Goal: Information Seeking & Learning: Learn about a topic

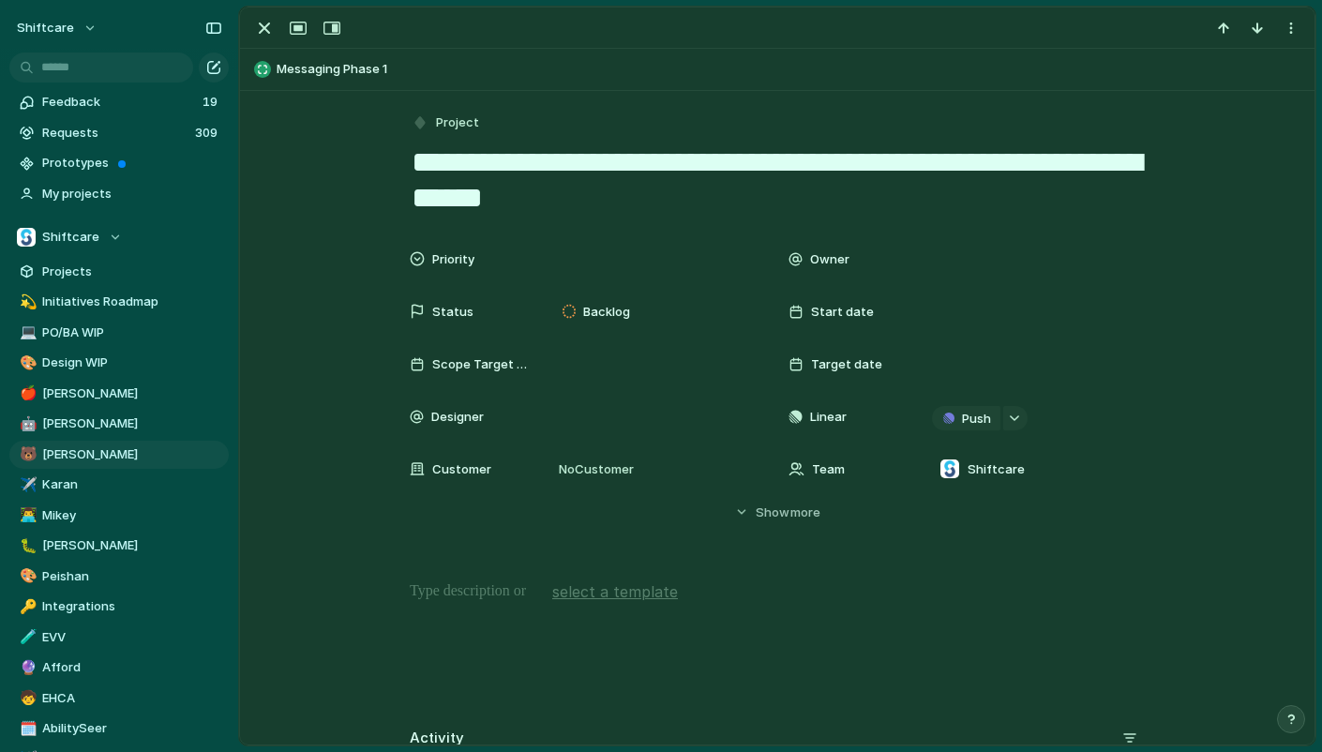
scroll to position [253, 0]
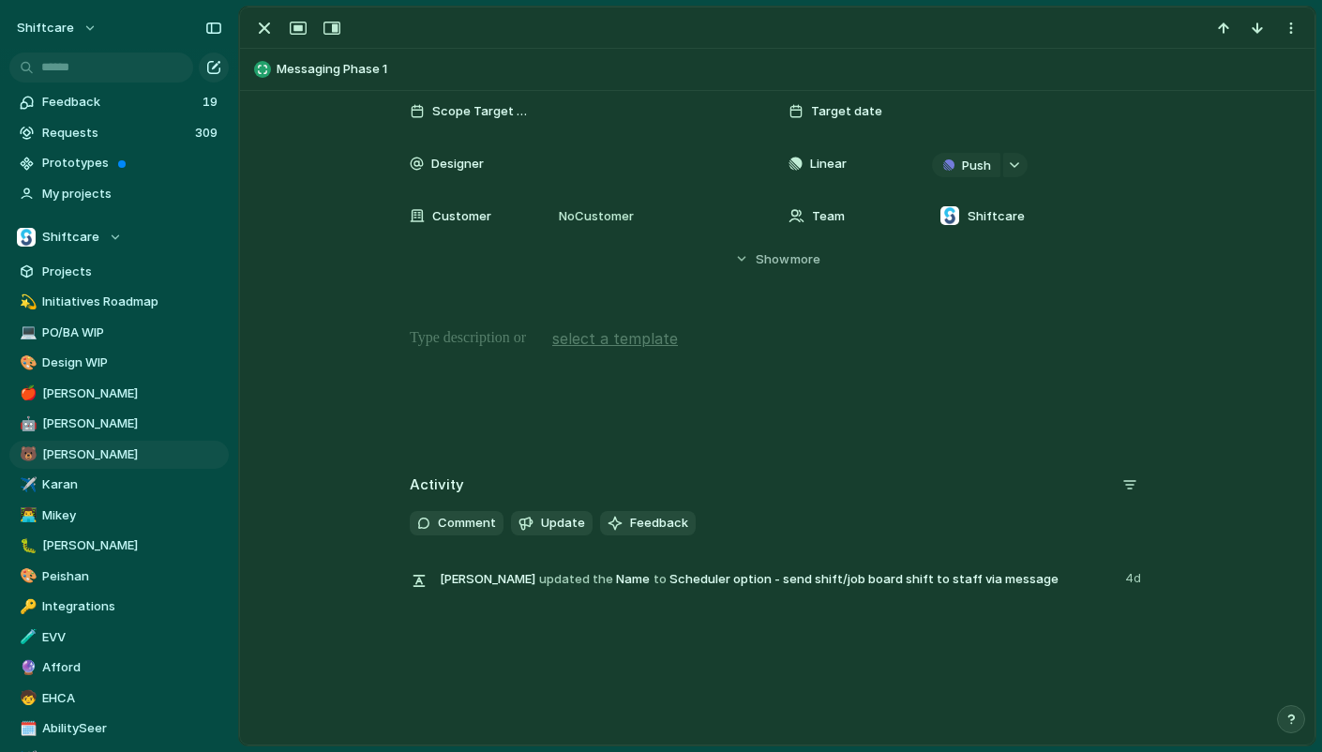
click at [493, 336] on p at bounding box center [777, 338] width 735 height 23
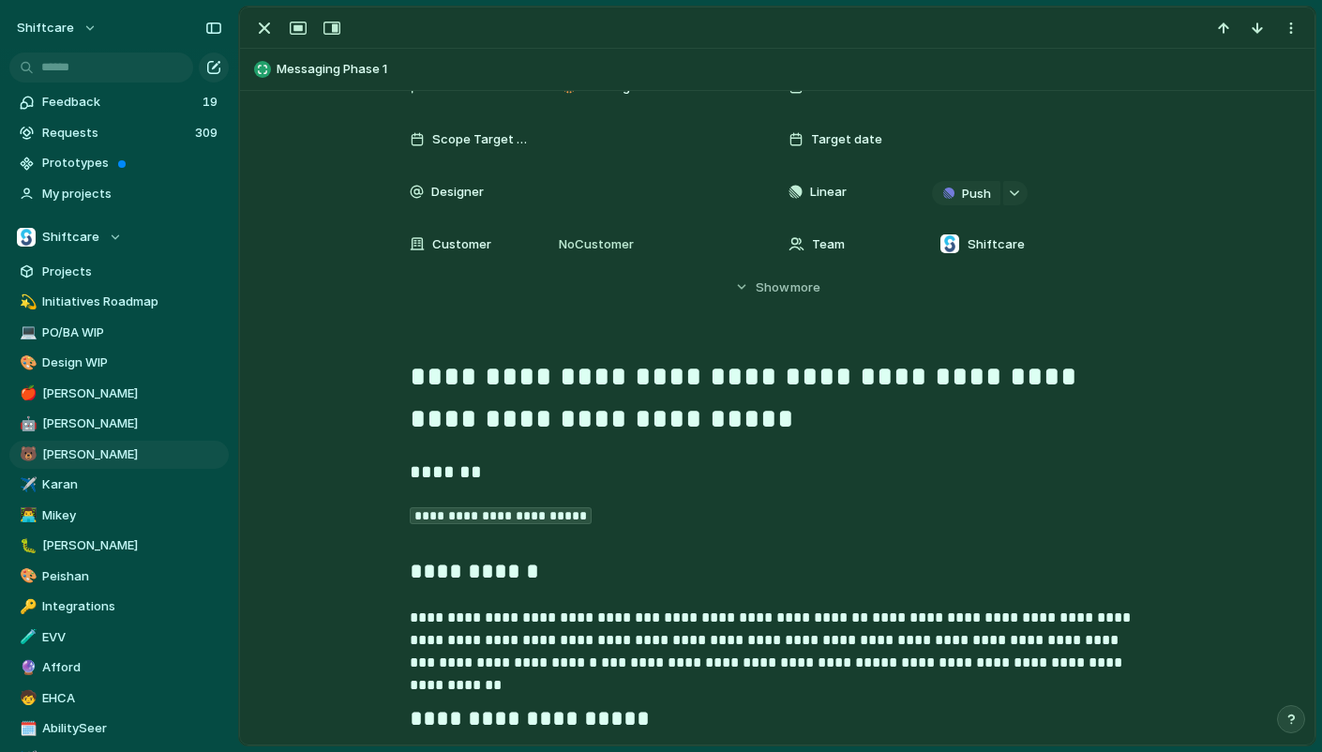
scroll to position [0, 0]
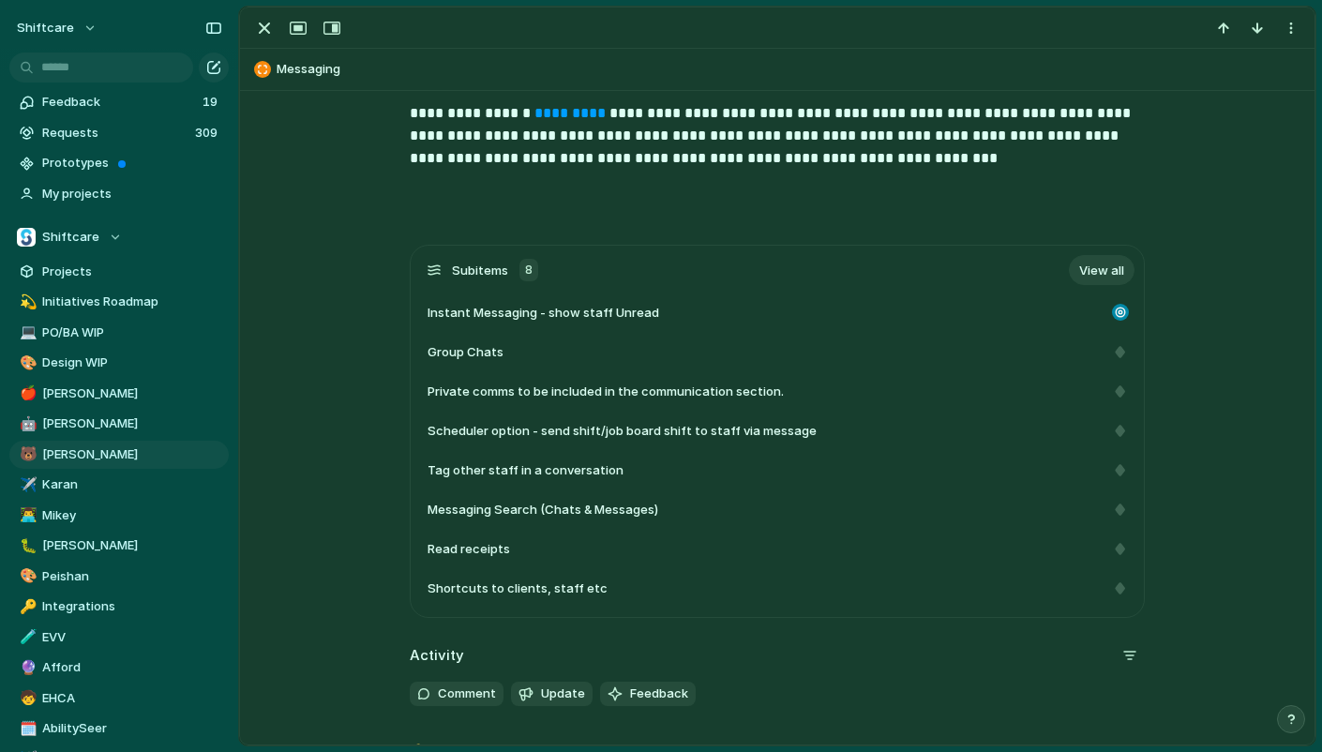
scroll to position [443, 0]
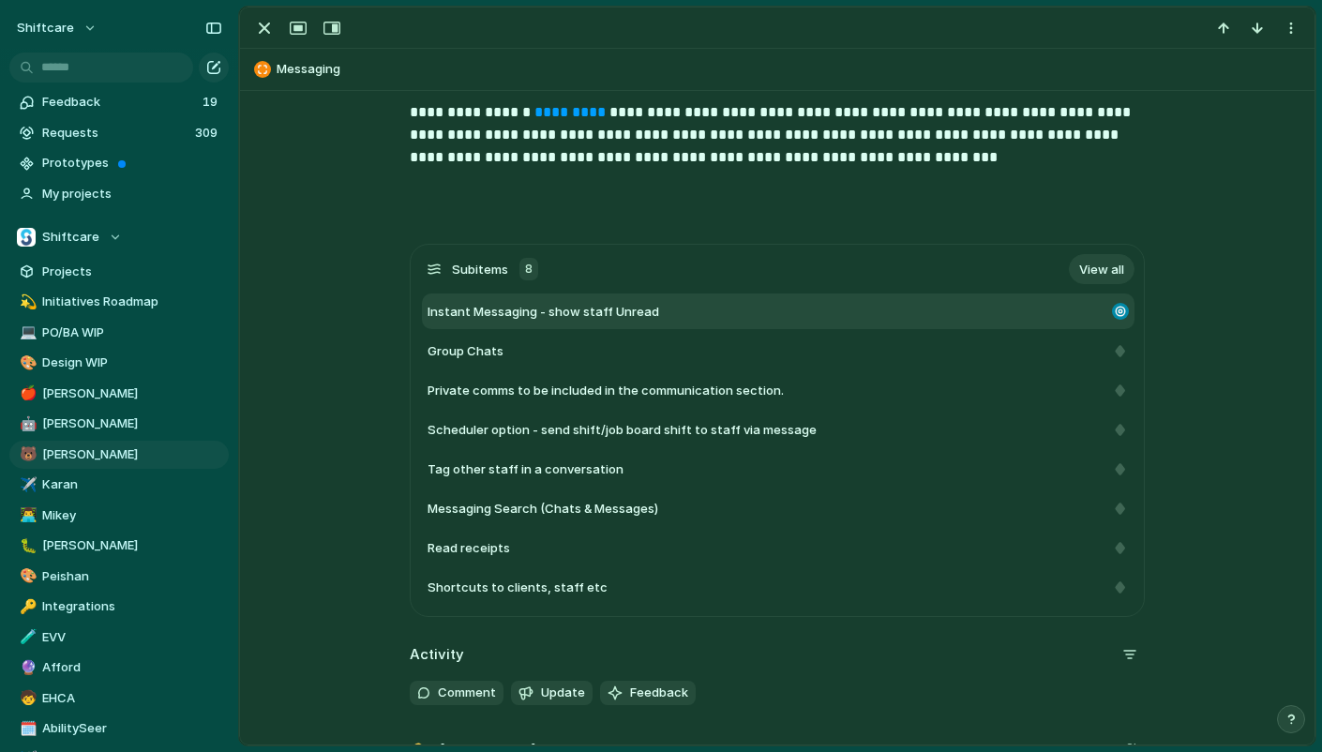
click at [586, 324] on div "Instant Messaging - show staff Unread" at bounding box center [778, 311] width 713 height 36
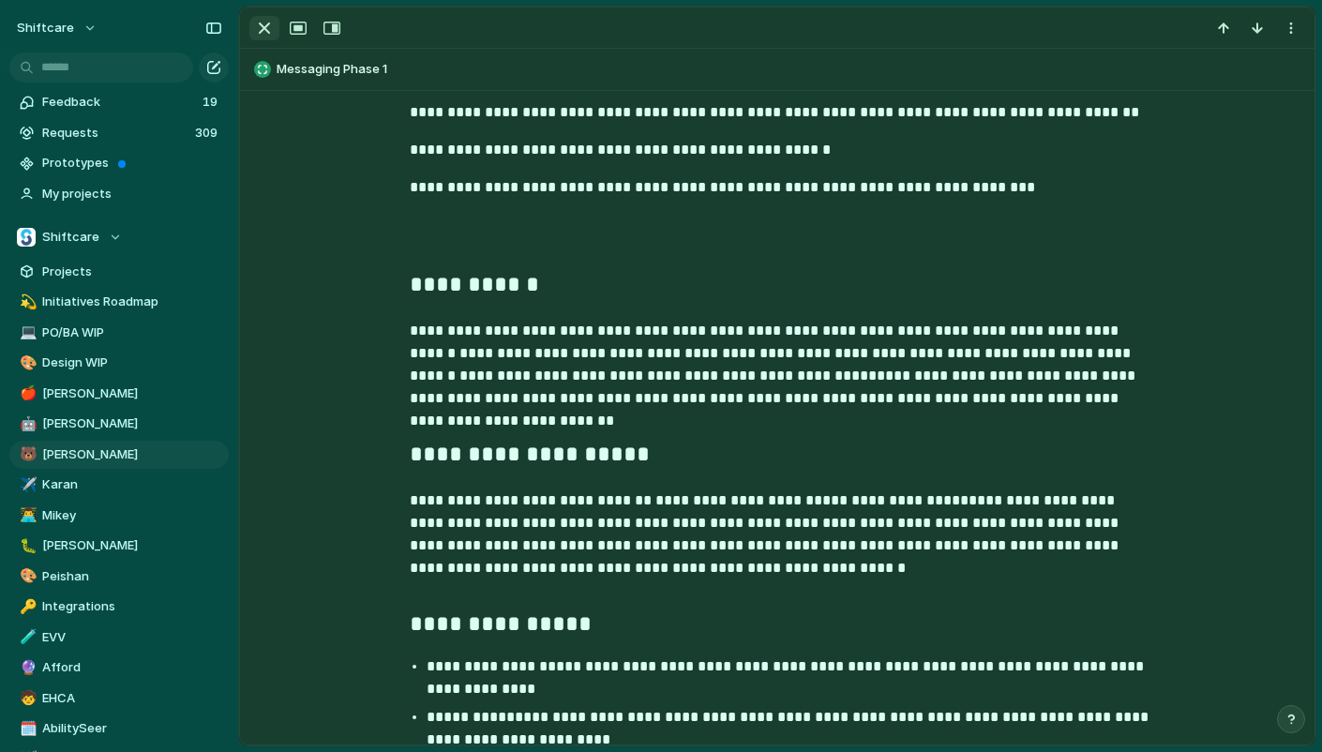
click at [260, 24] on div "button" at bounding box center [264, 28] width 23 height 23
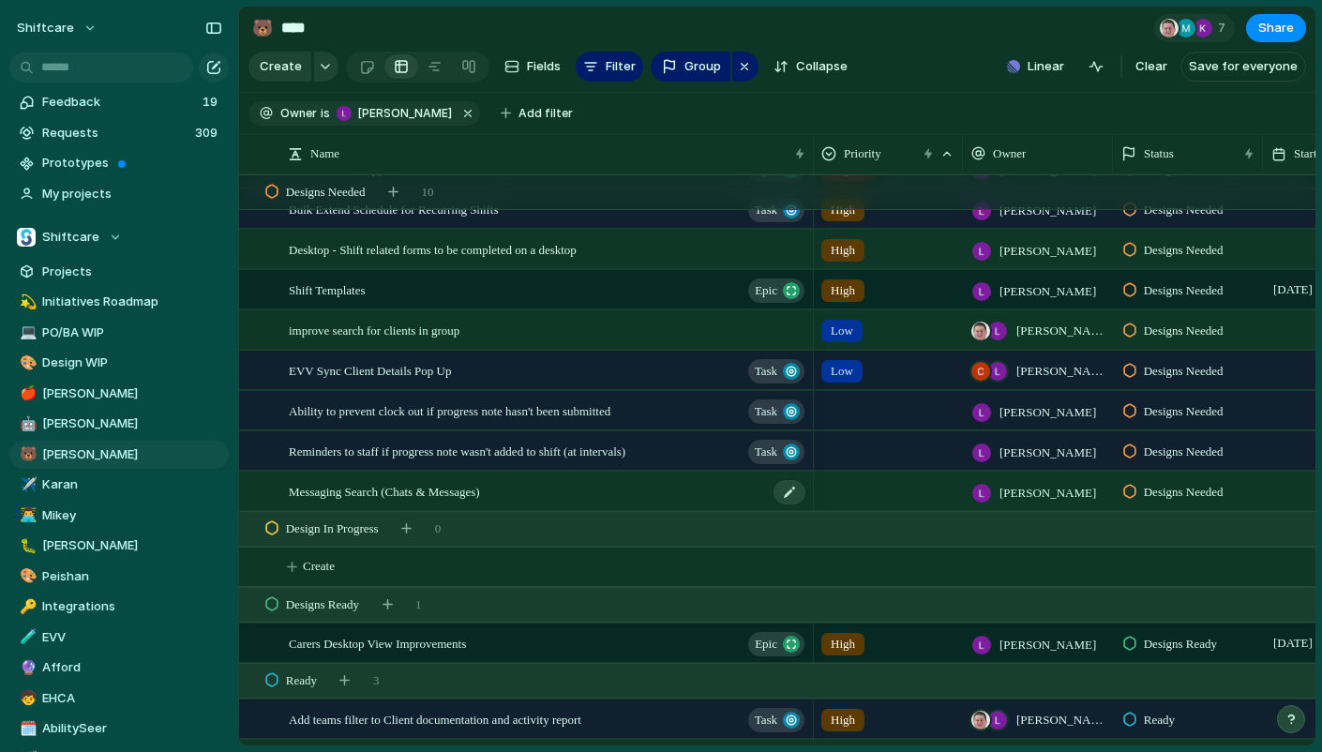
click at [408, 493] on span "Messaging Search (Chats & Messages)" at bounding box center [384, 491] width 191 height 22
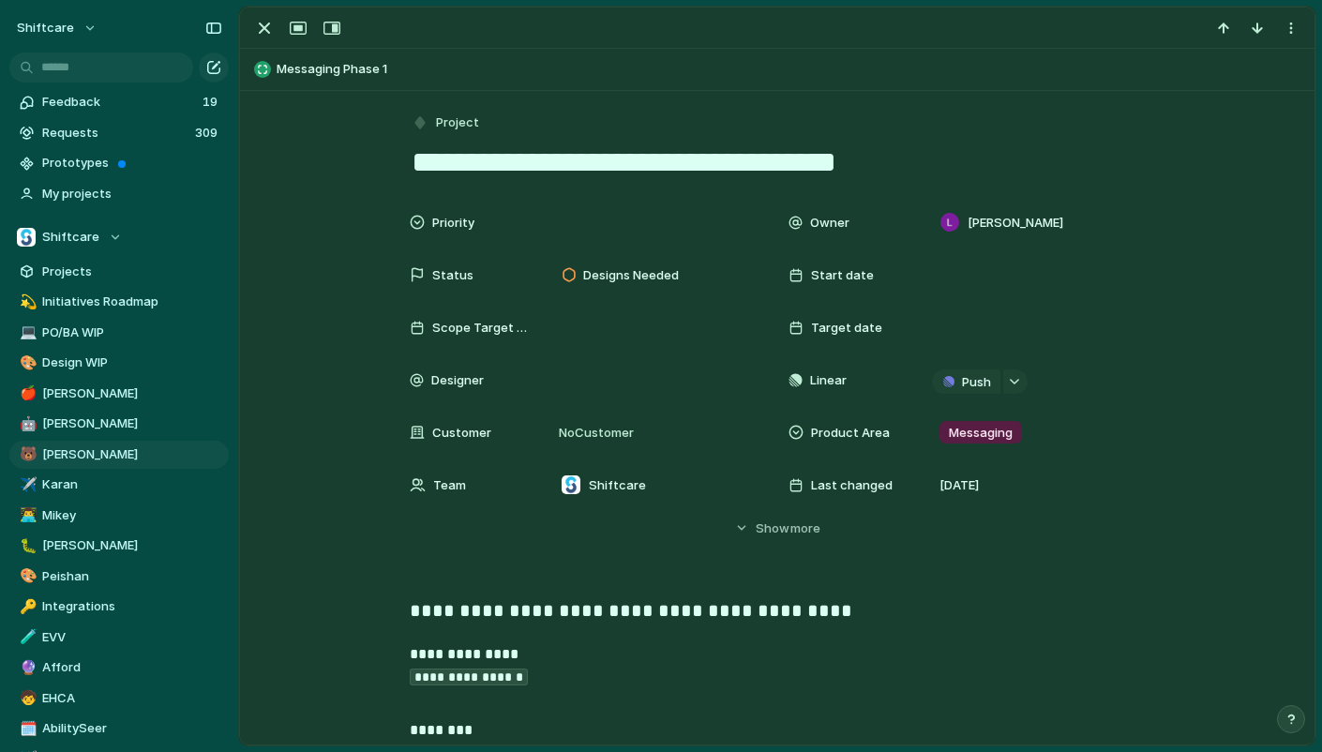
click at [250, 40] on div at bounding box center [777, 28] width 1075 height 41
click at [263, 37] on div "button" at bounding box center [264, 28] width 23 height 23
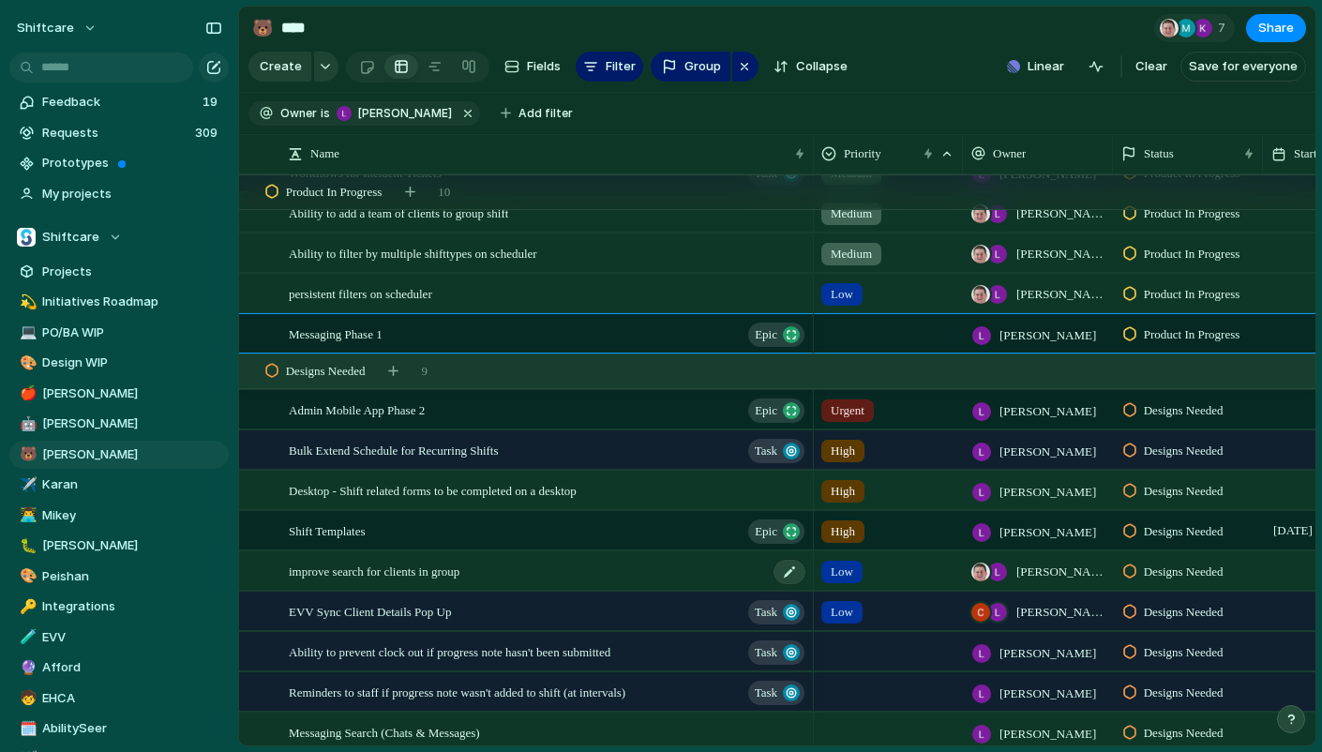
scroll to position [1287, 0]
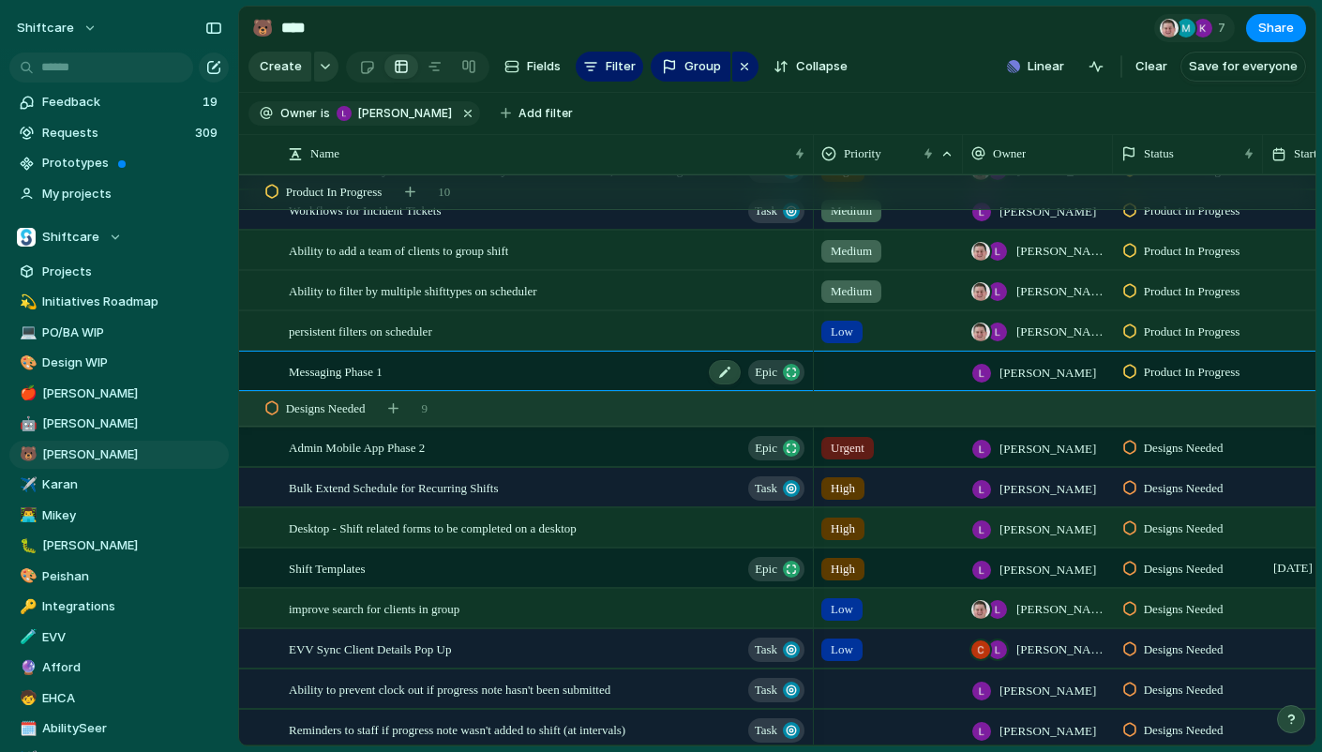
click at [418, 354] on div "Messaging Phase 1 Epic" at bounding box center [548, 372] width 519 height 38
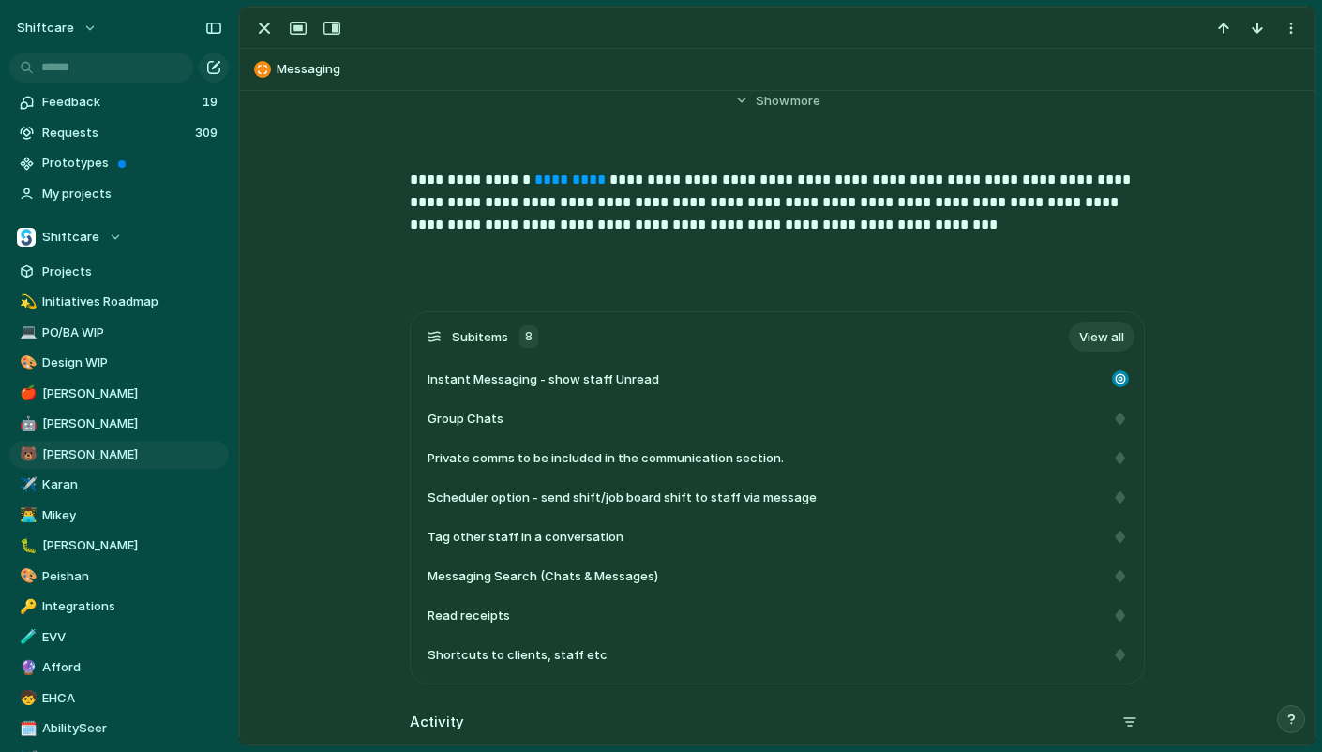
scroll to position [454, 0]
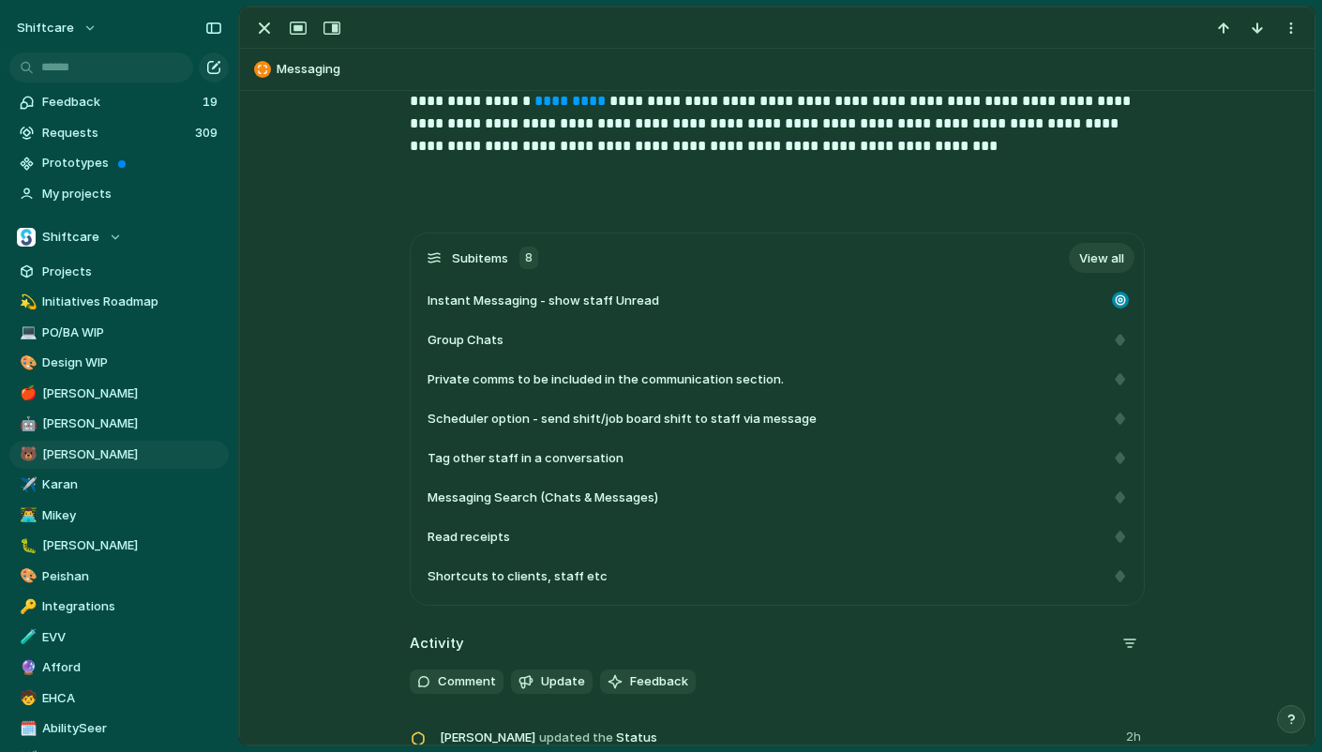
click at [1078, 267] on link "View all" at bounding box center [1102, 258] width 66 height 30
click at [259, 17] on div "button" at bounding box center [264, 28] width 23 height 23
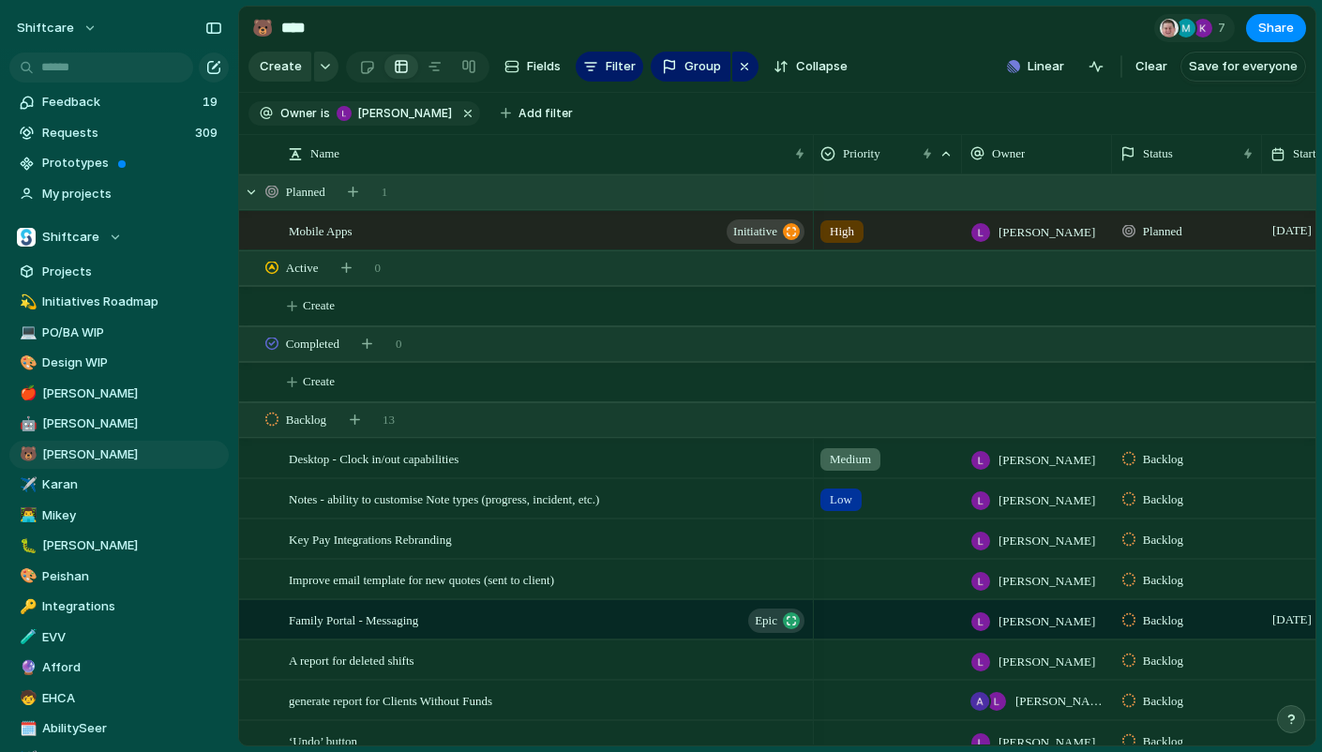
click at [874, 188] on div "Planned 1" at bounding box center [779, 192] width 1080 height 34
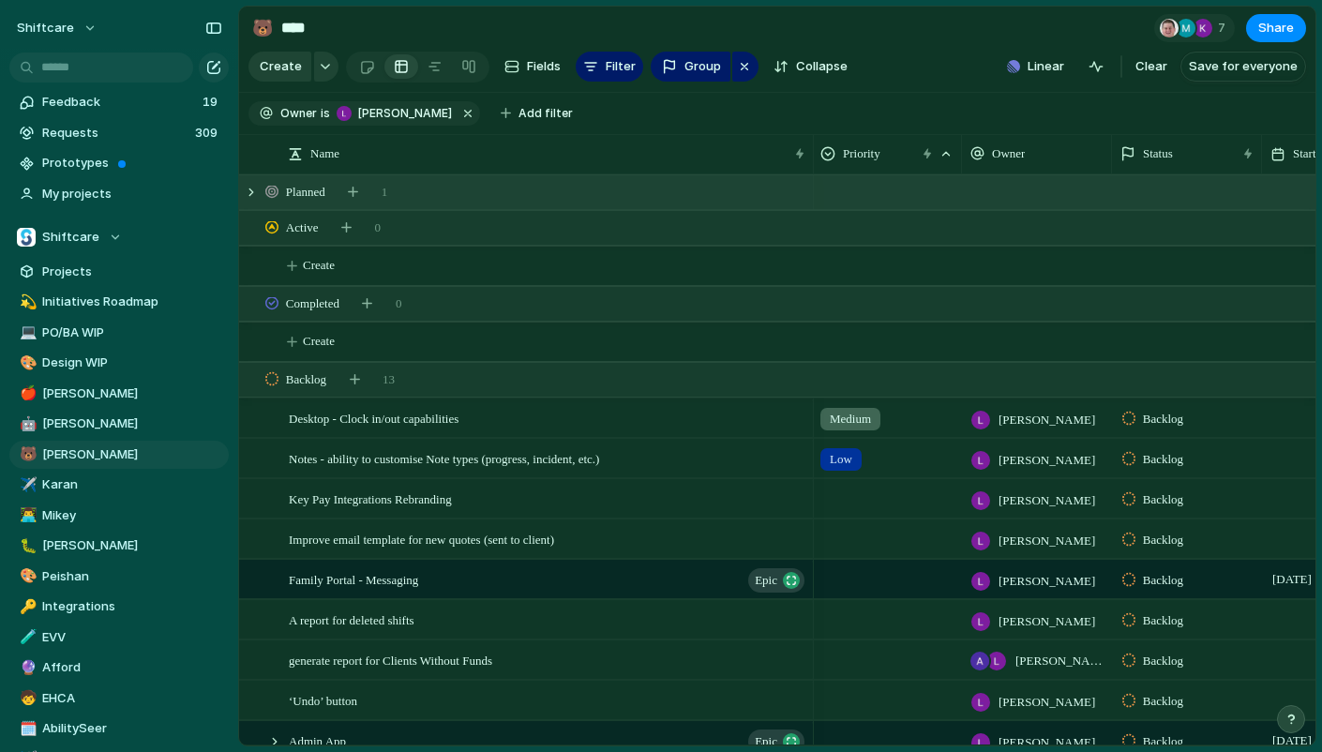
click at [954, 446] on div "Low" at bounding box center [887, 455] width 148 height 31
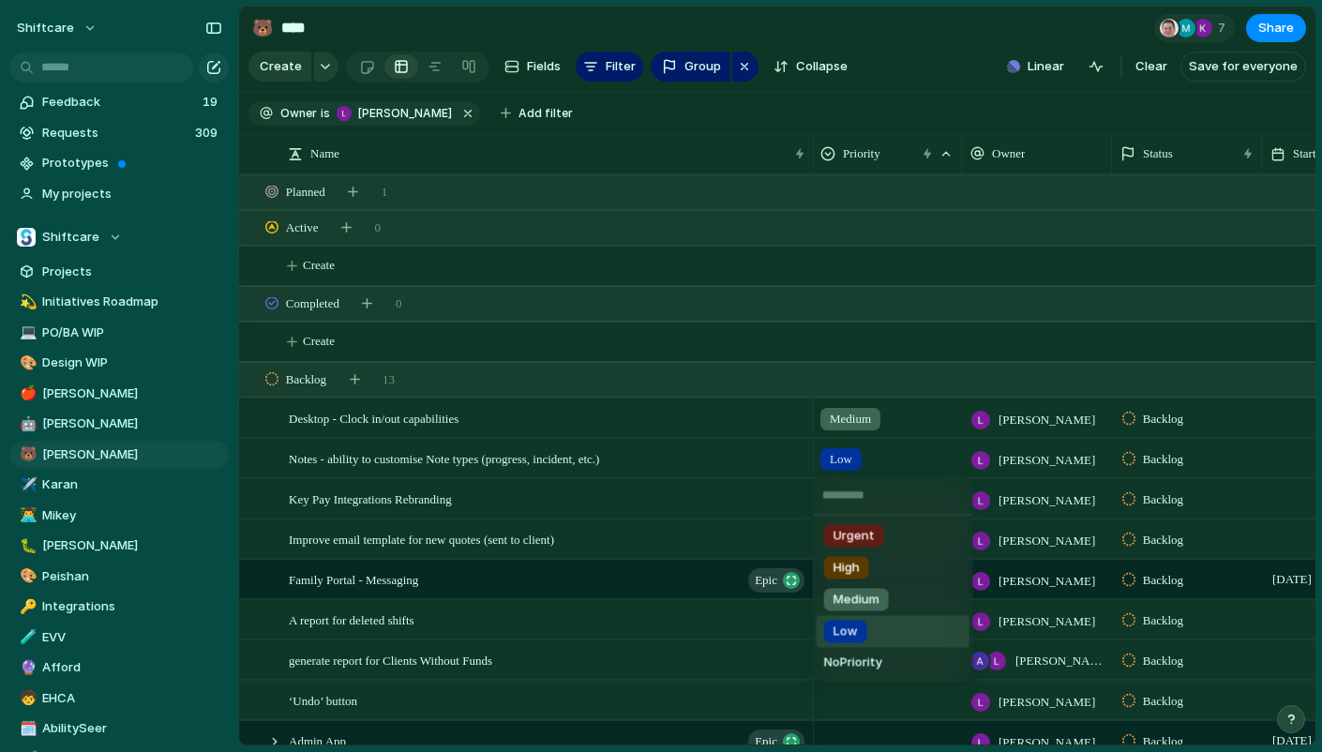
click at [591, 314] on div "Urgent High Medium Low No Priority" at bounding box center [661, 376] width 1322 height 752
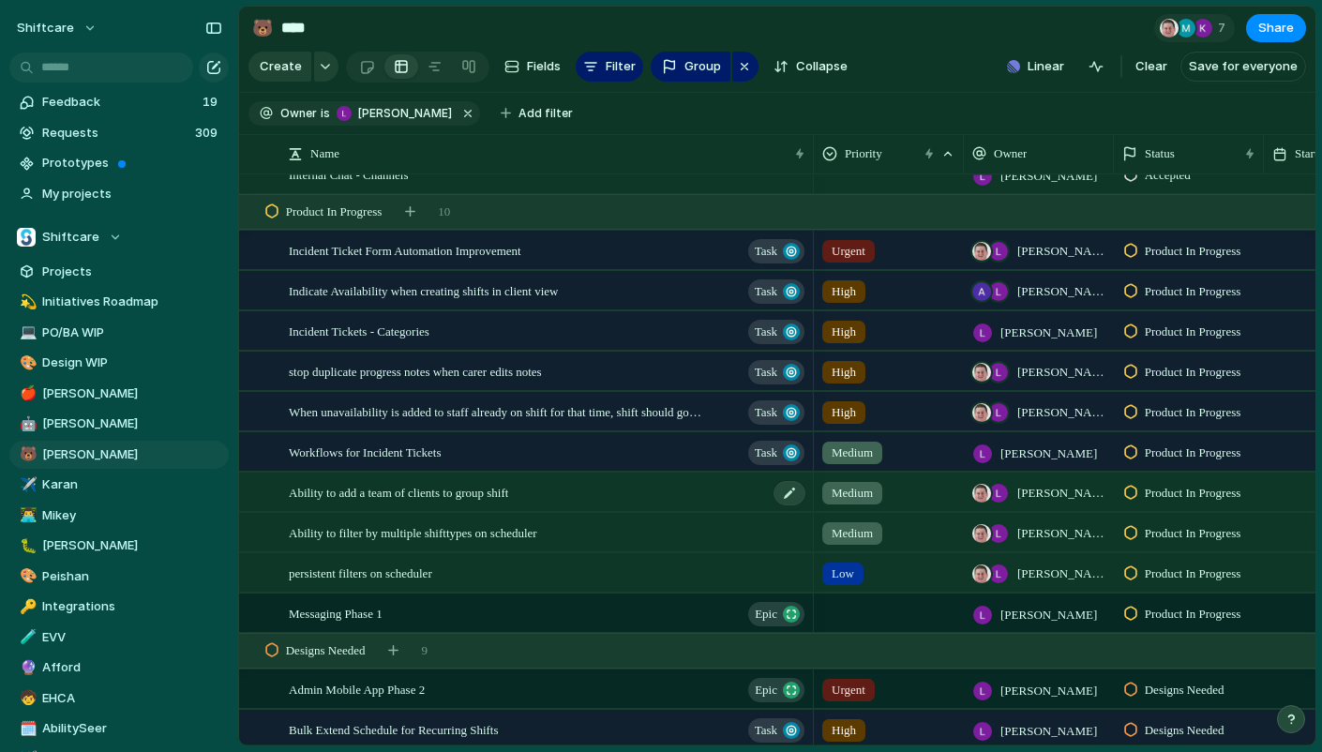
scroll to position [1000, 0]
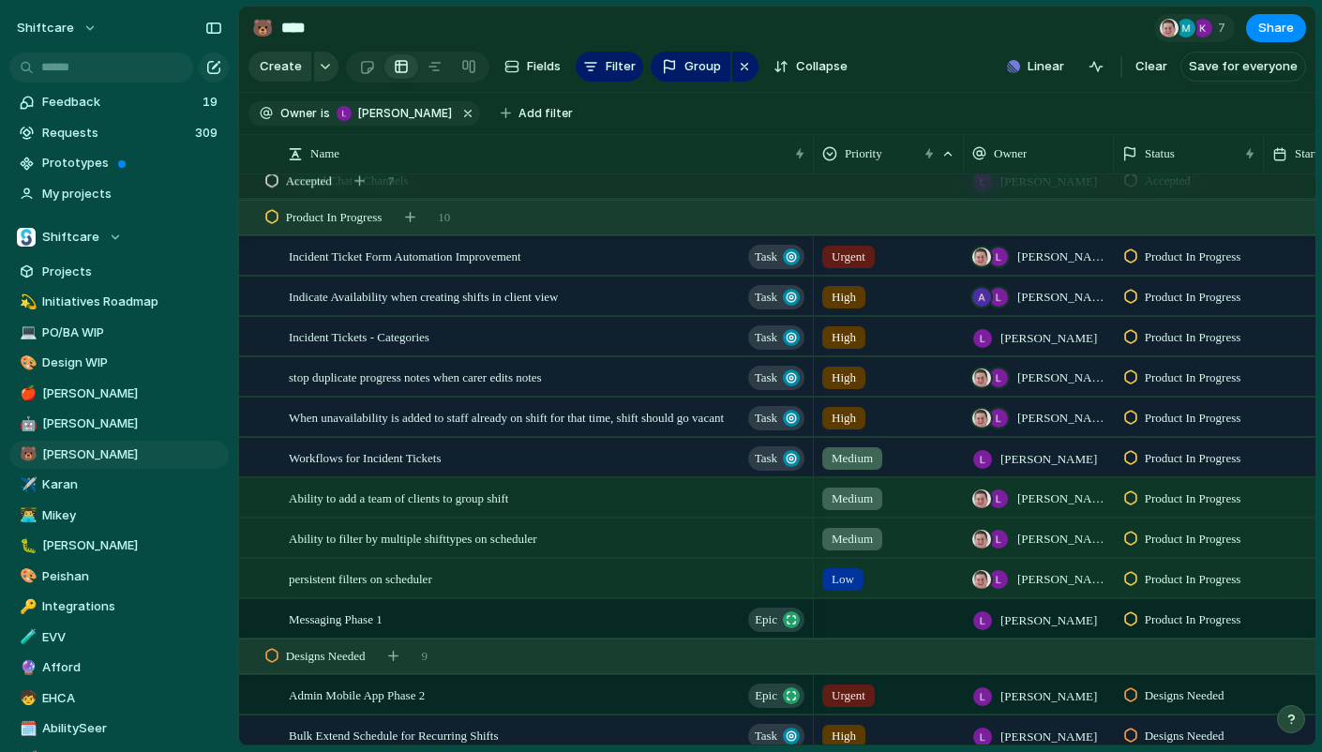
click at [478, 336] on div "Incident Tickets - Categories Task" at bounding box center [548, 337] width 519 height 38
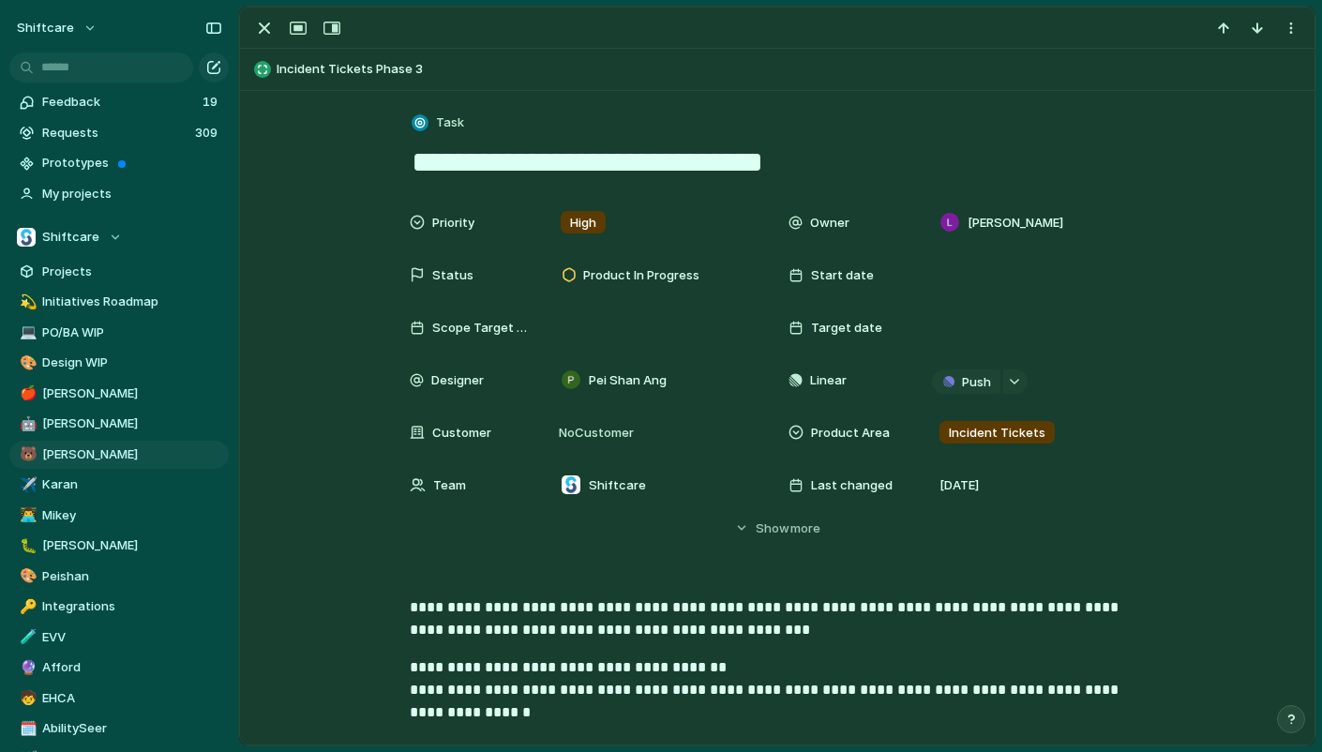
click at [551, 175] on textarea "**********" at bounding box center [777, 162] width 735 height 39
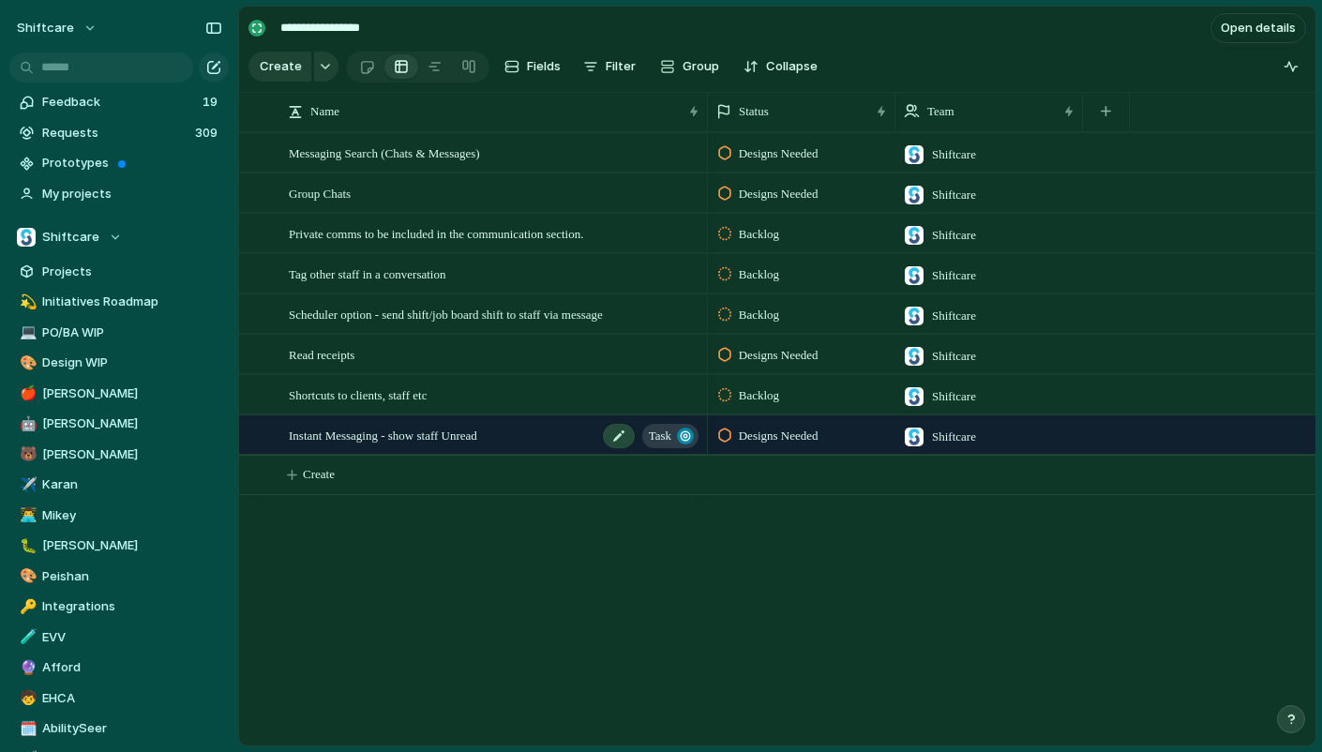
click at [393, 436] on span "Instant Messaging - show staff Unread" at bounding box center [383, 435] width 188 height 22
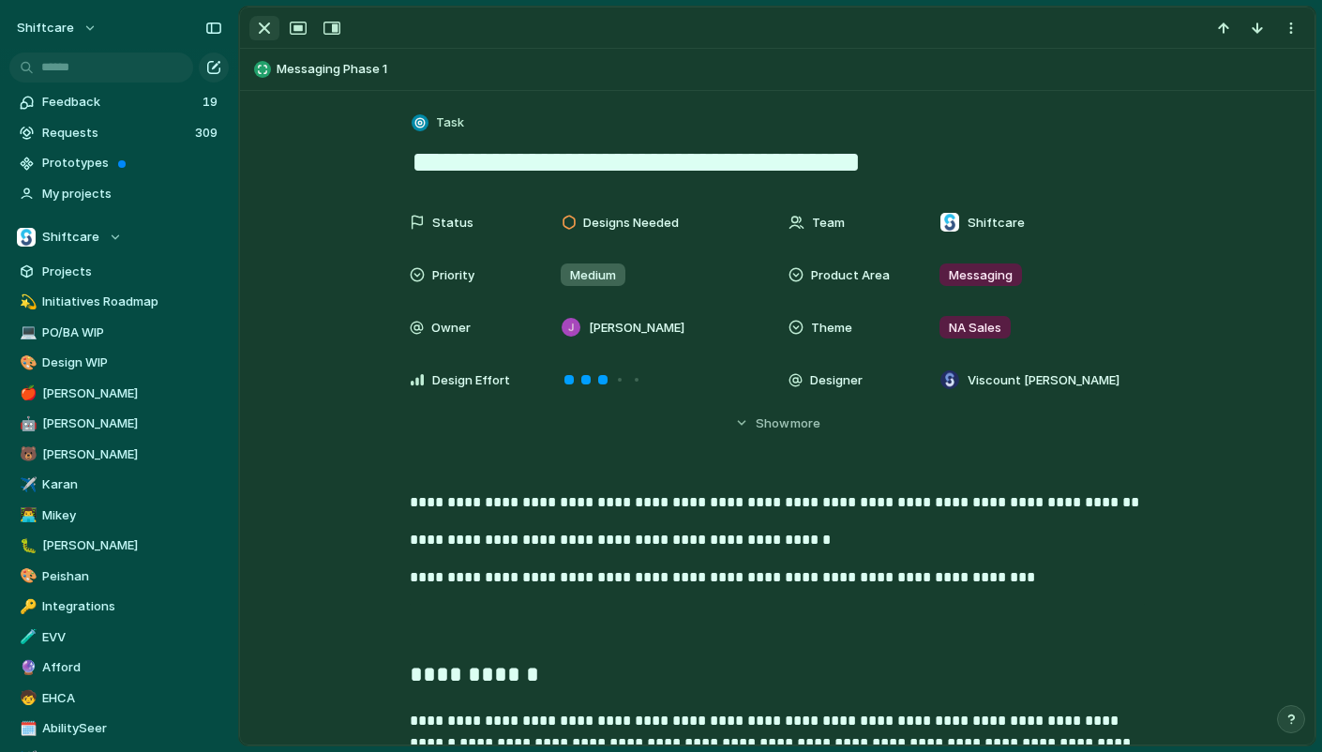
click at [273, 21] on div "button" at bounding box center [264, 28] width 23 height 23
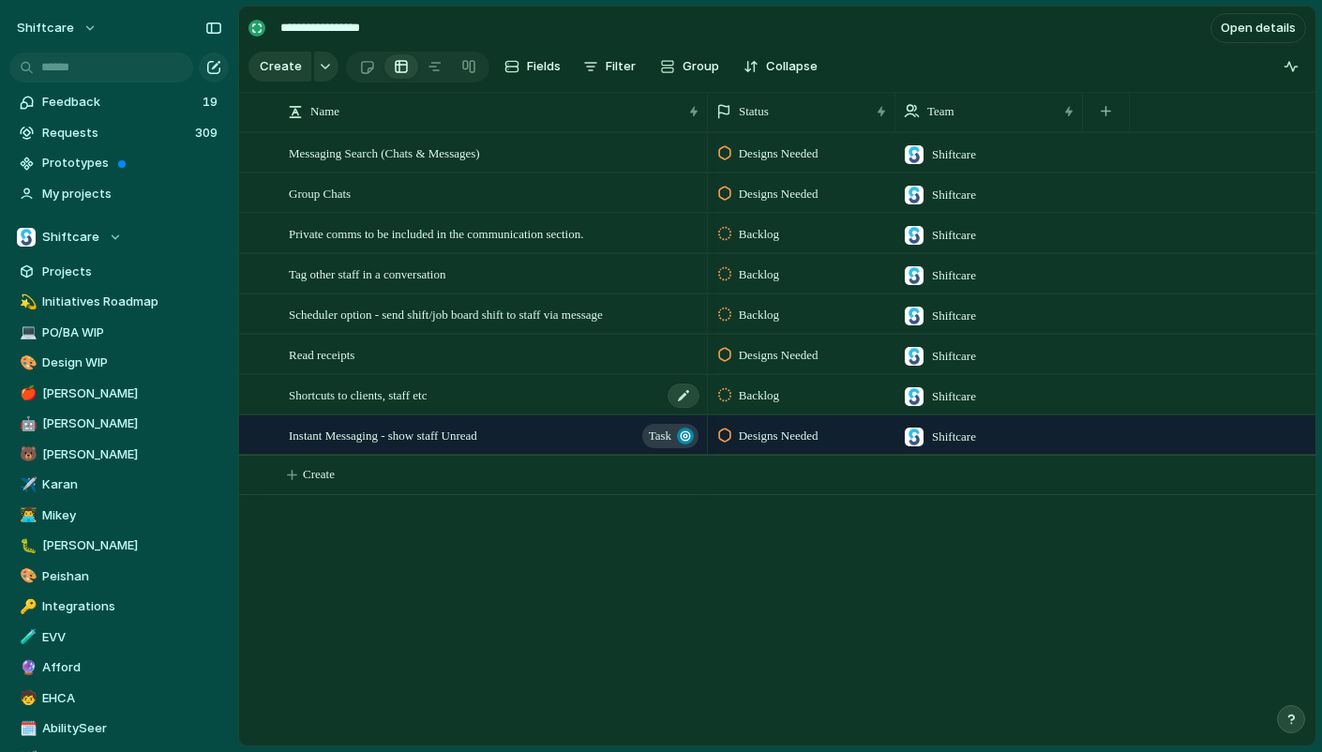
click at [365, 407] on div "Shortcuts to clients, staff etc" at bounding box center [495, 395] width 413 height 38
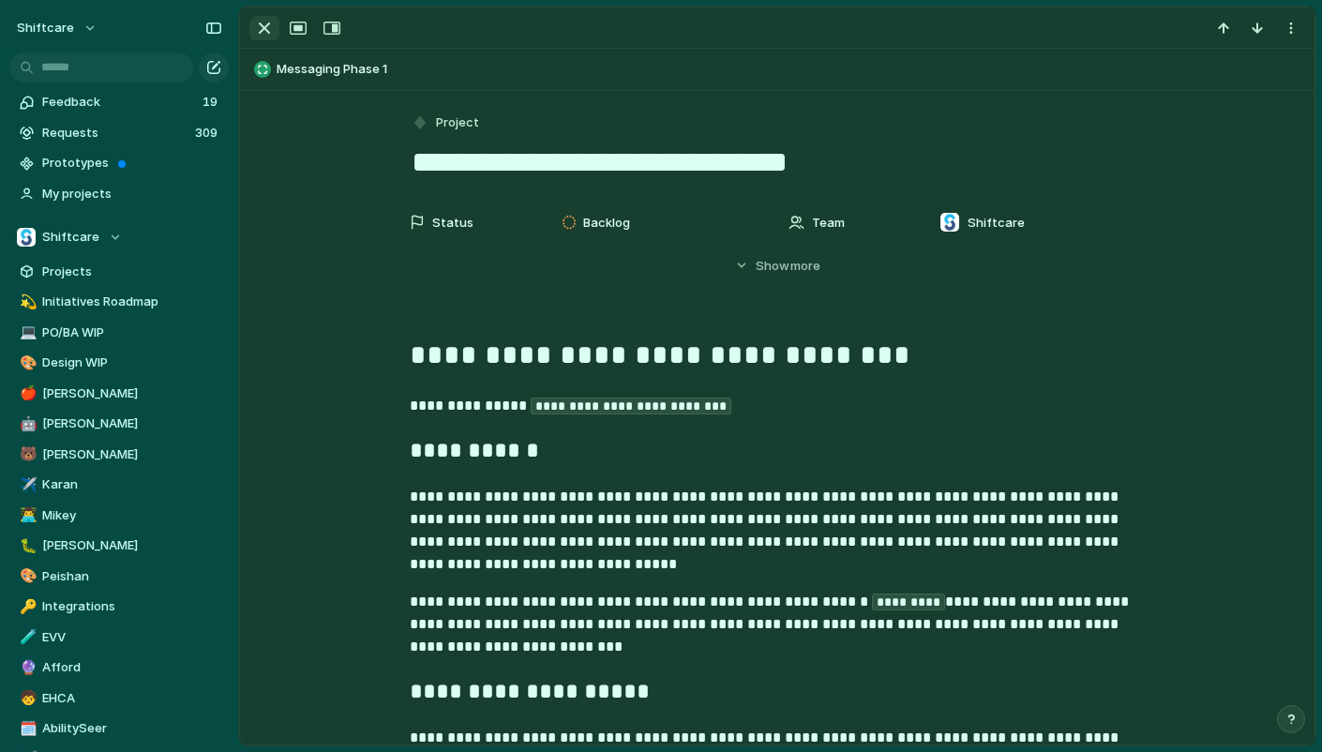
click at [262, 35] on div "button" at bounding box center [264, 28] width 23 height 23
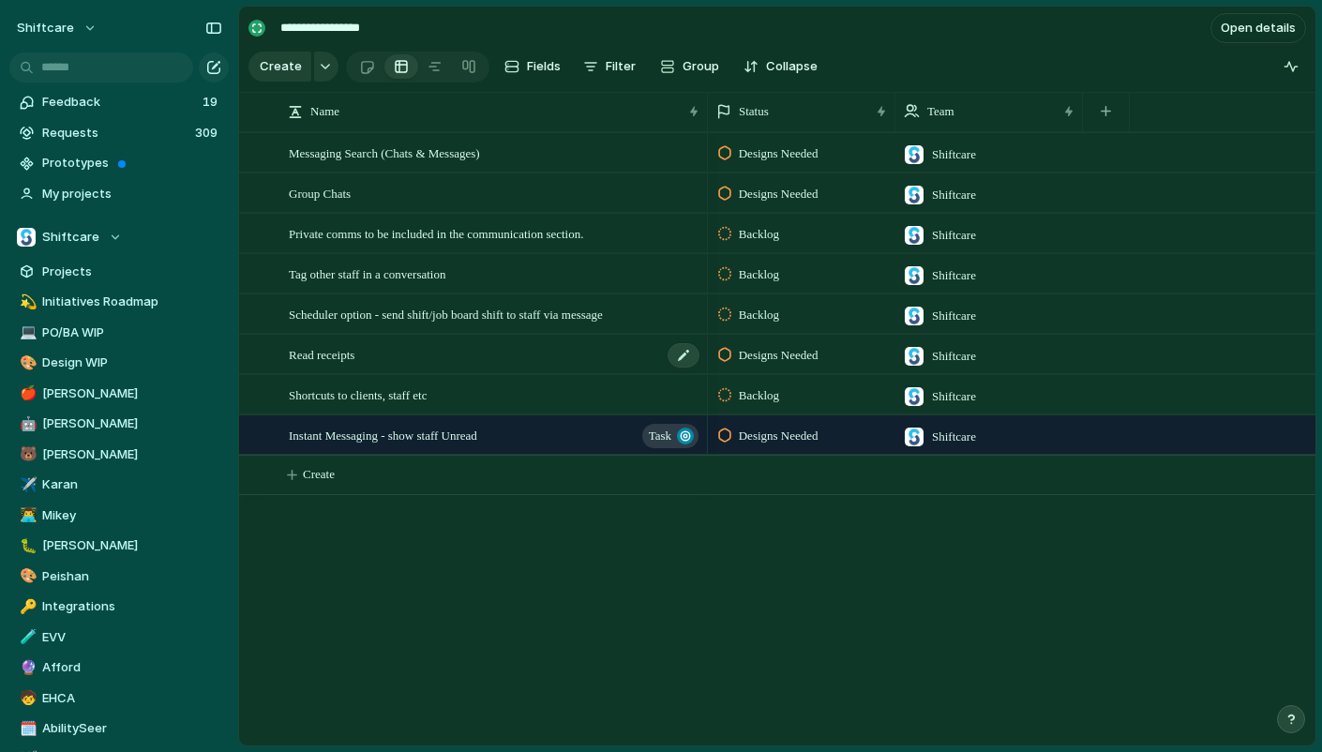
click at [335, 364] on div "Read receipts" at bounding box center [495, 355] width 413 height 38
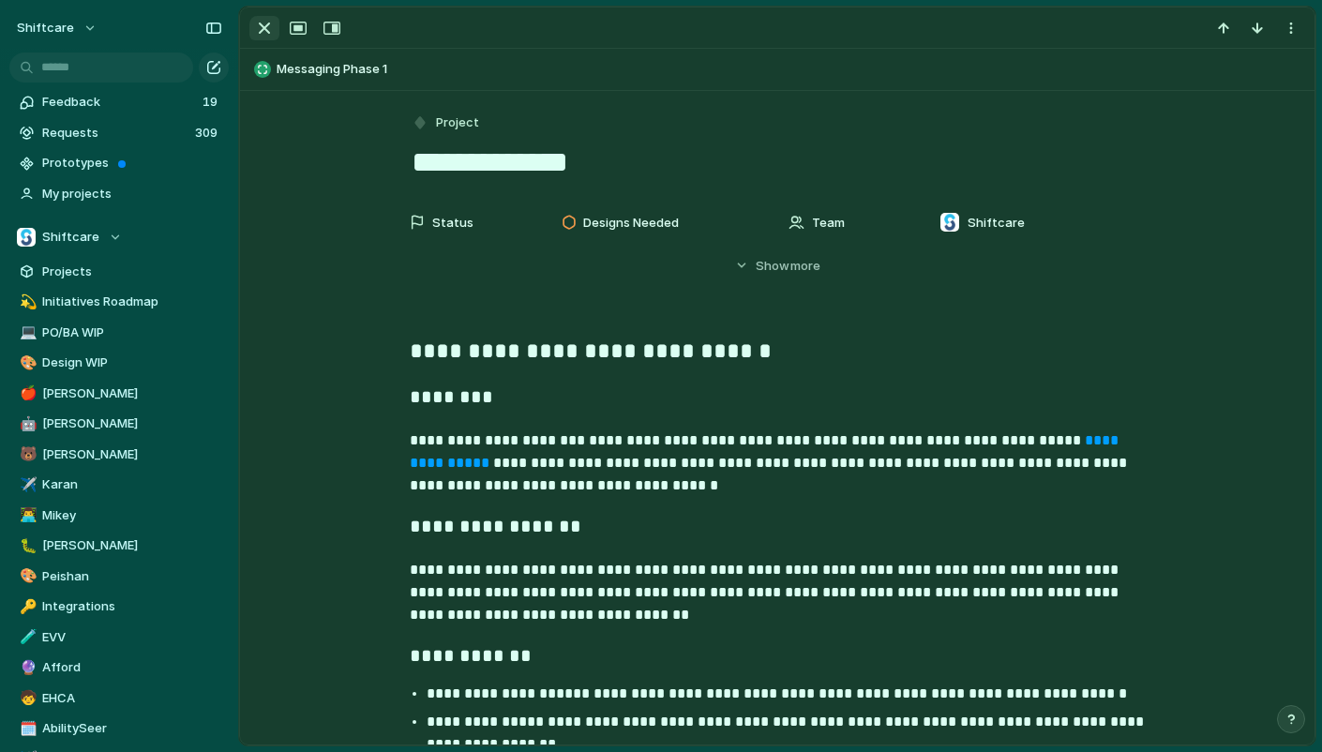
click at [263, 32] on div "button" at bounding box center [264, 28] width 23 height 23
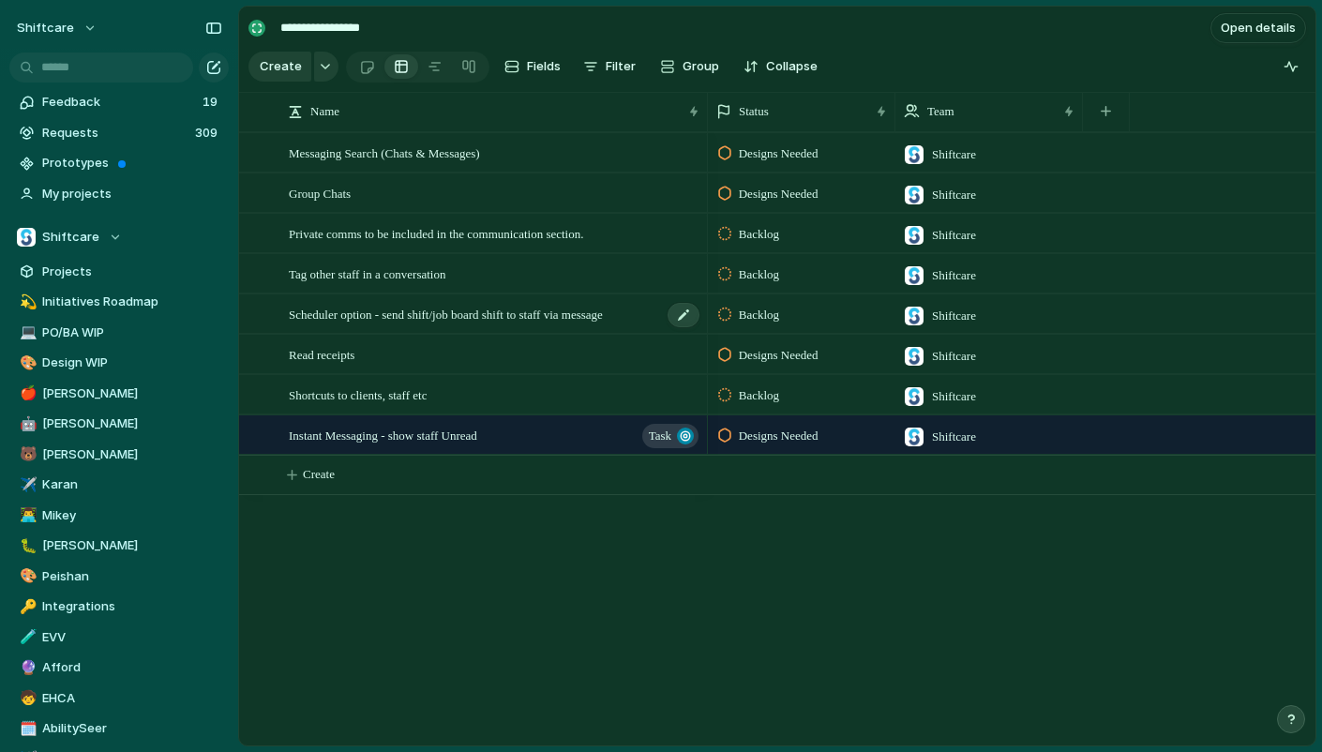
click at [354, 310] on span "Scheduler option - send shift/job board shift to staff via message" at bounding box center [446, 314] width 314 height 22
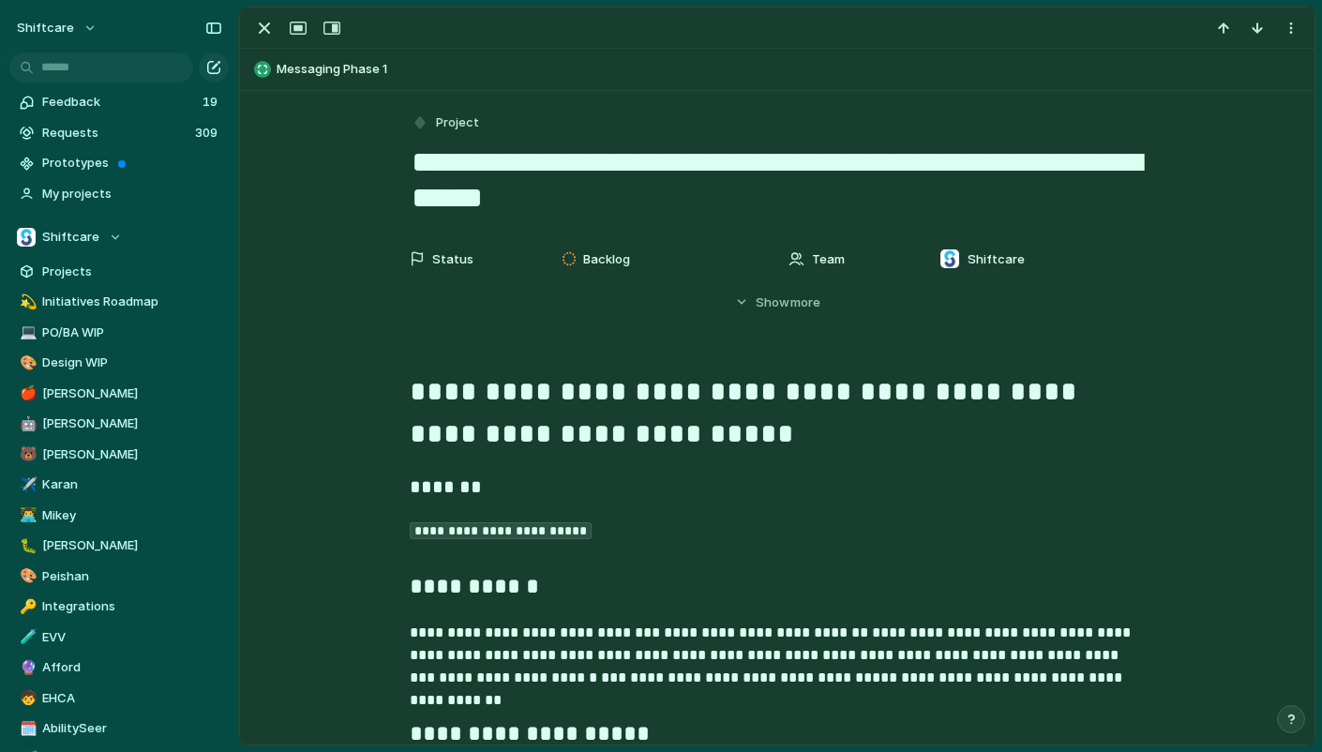
click at [272, 14] on div at bounding box center [777, 28] width 1075 height 41
click at [254, 29] on div "button" at bounding box center [264, 28] width 23 height 23
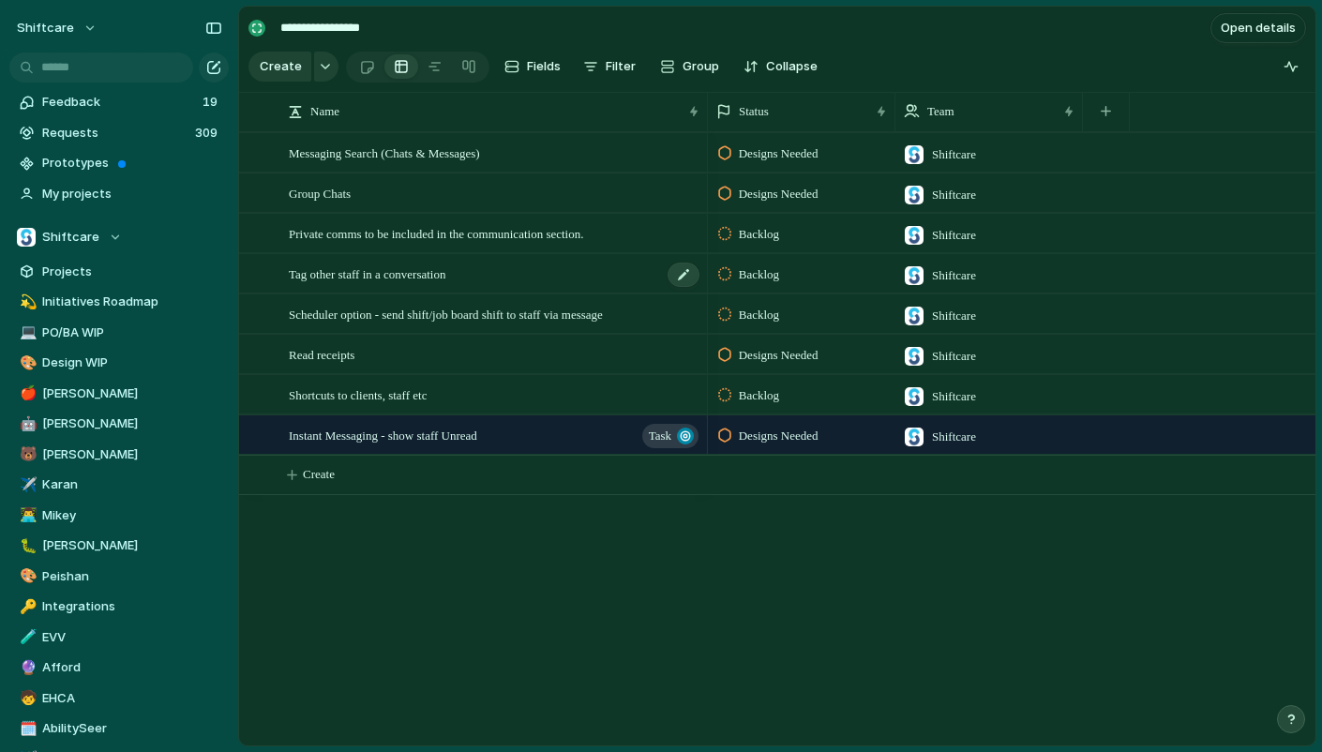
click at [348, 270] on span "Tag other staff in a conversation" at bounding box center [367, 274] width 157 height 22
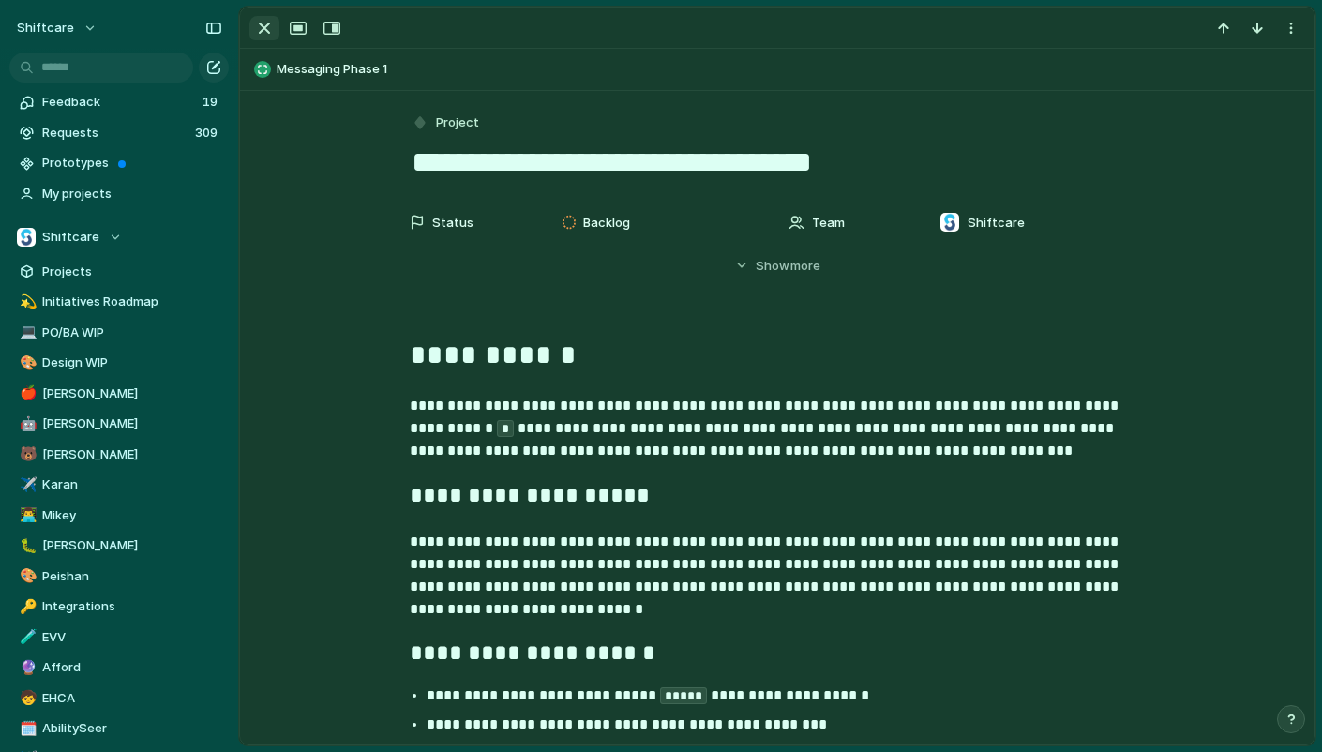
click at [263, 27] on div "button" at bounding box center [264, 28] width 23 height 23
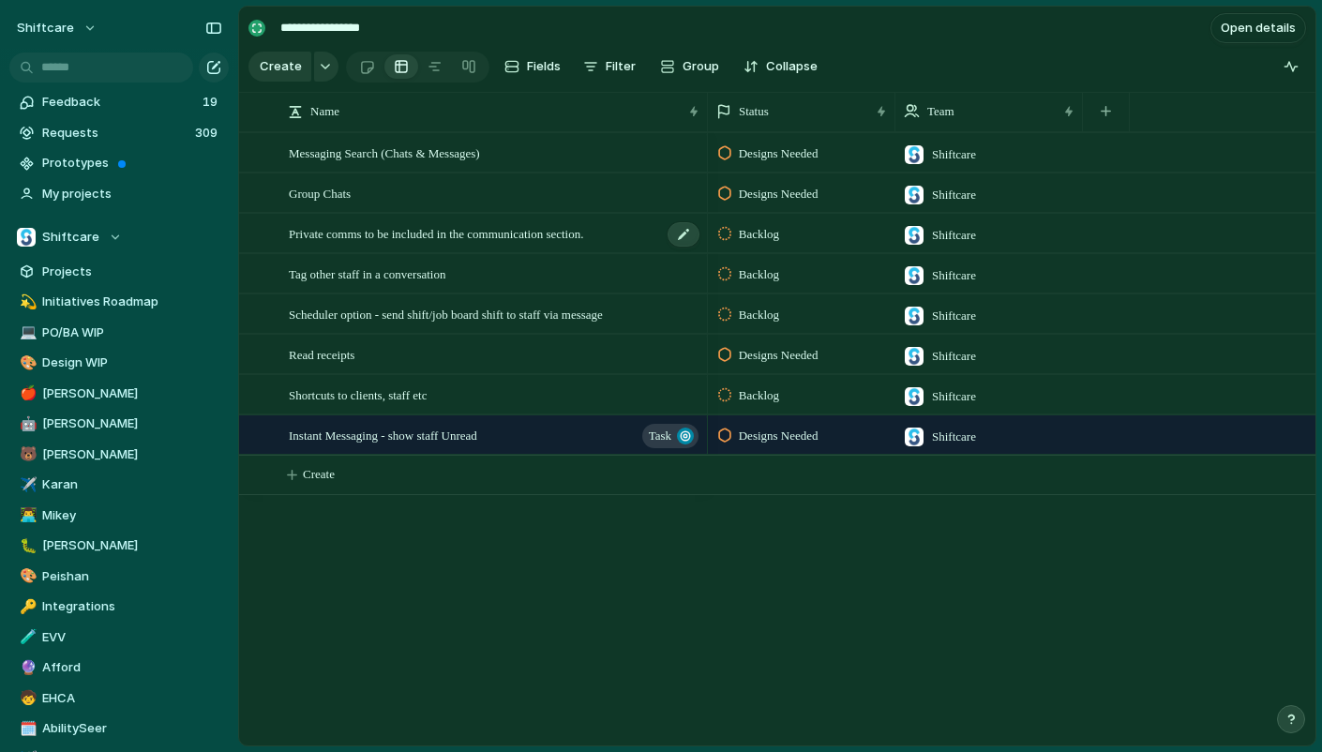
click at [338, 223] on span "Private comms to be included in the communication section." at bounding box center [436, 233] width 294 height 22
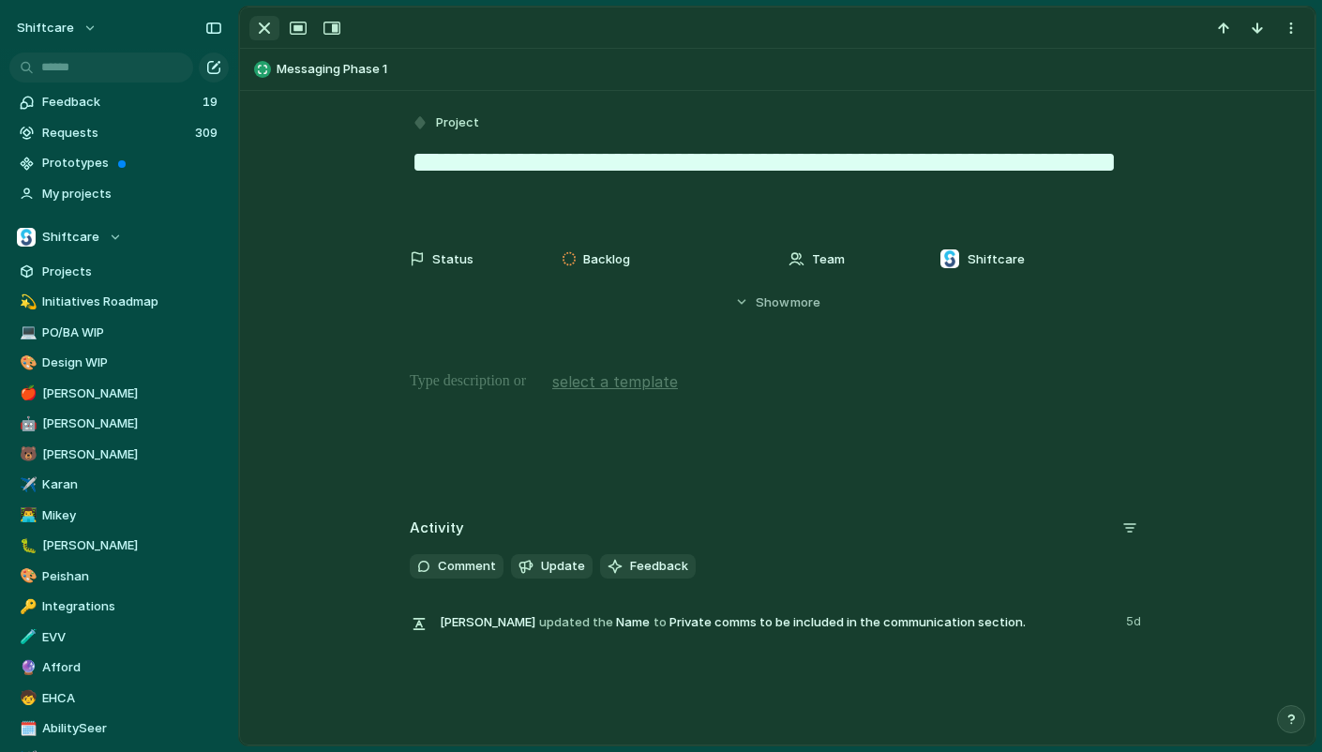
click at [264, 38] on div "button" at bounding box center [264, 28] width 23 height 23
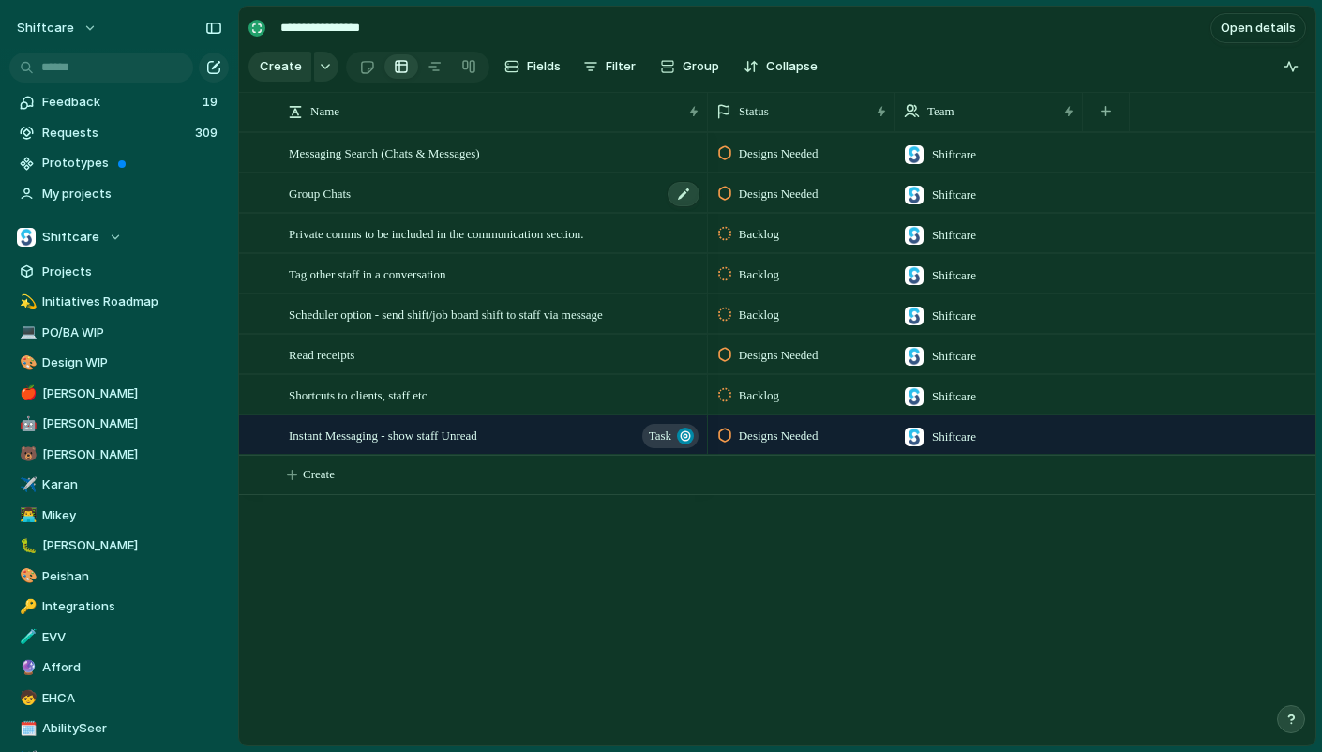
click at [382, 203] on div "Group Chats" at bounding box center [495, 193] width 413 height 38
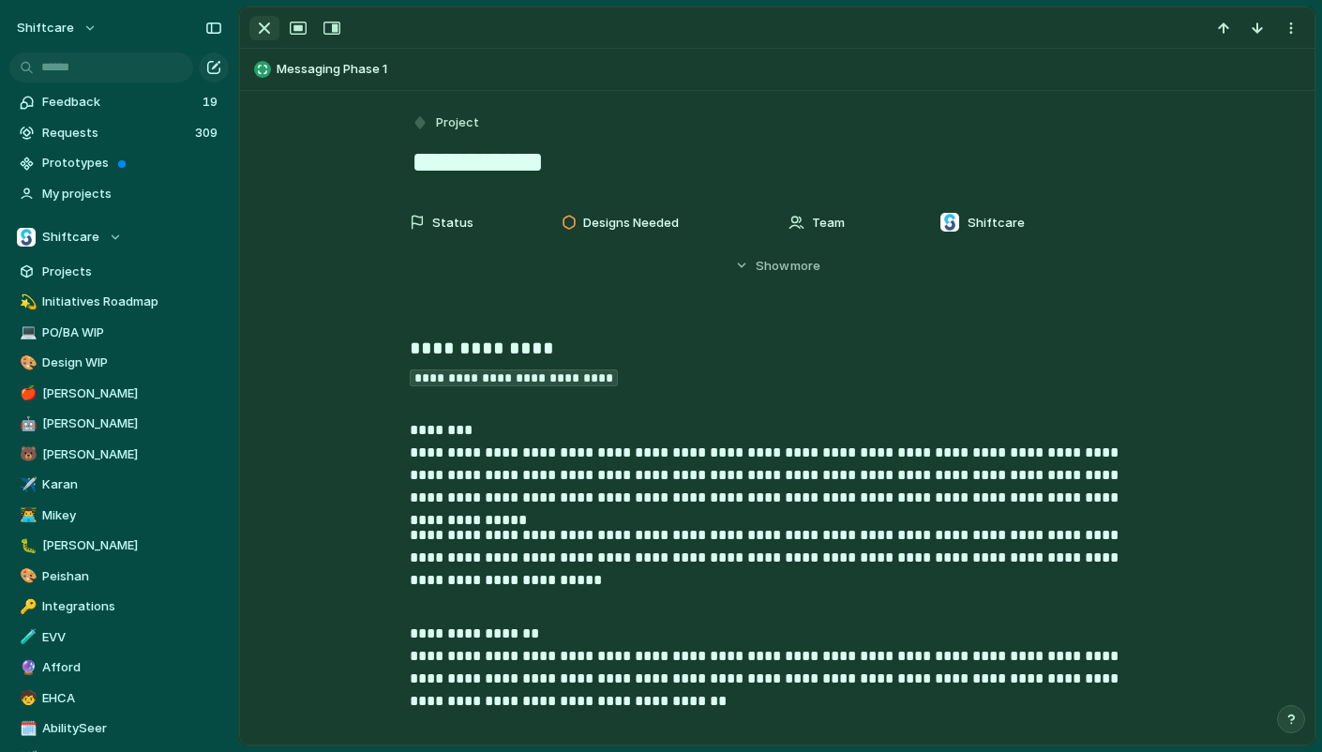
click at [266, 31] on div "button" at bounding box center [264, 28] width 23 height 23
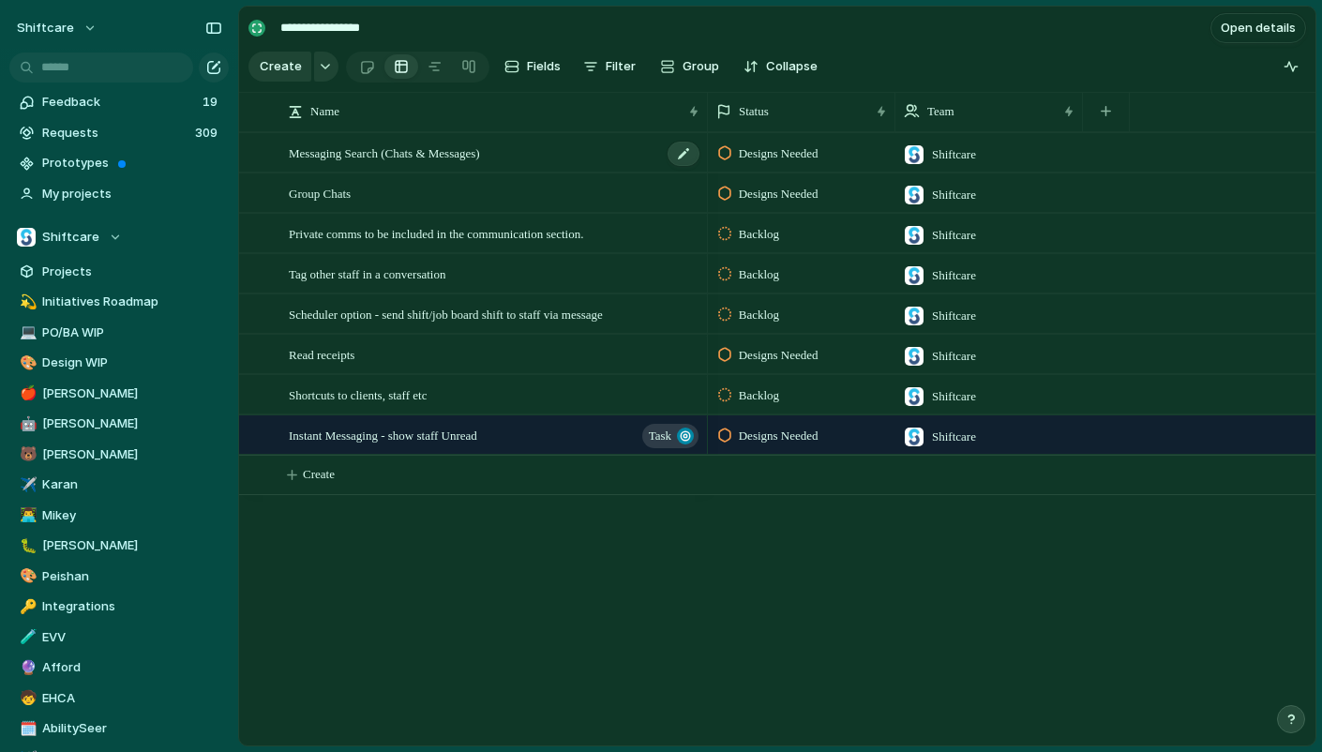
click at [363, 150] on span "Messaging Search (Chats & Messages)" at bounding box center [384, 153] width 191 height 22
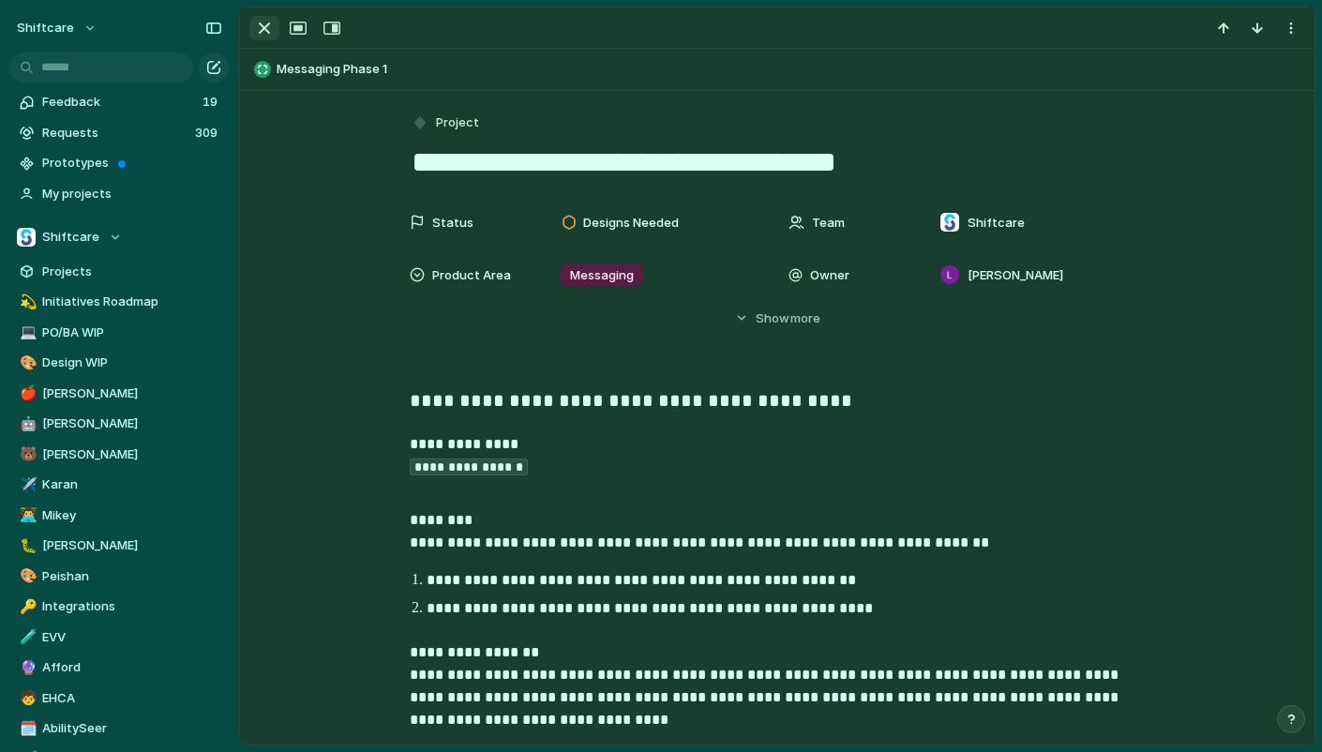
click at [264, 39] on div at bounding box center [297, 28] width 100 height 24
click at [264, 30] on div "button" at bounding box center [264, 28] width 23 height 23
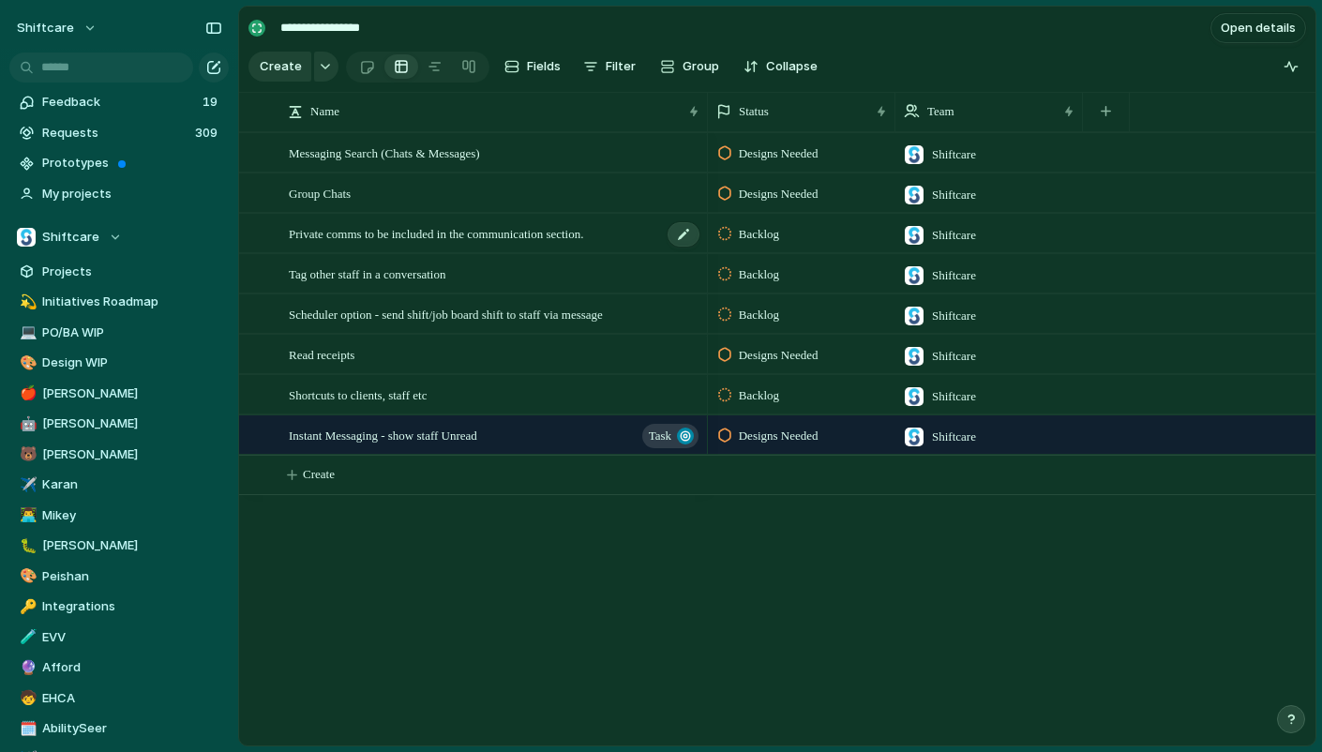
click at [465, 237] on span "Private comms to be included in the communication section." at bounding box center [436, 233] width 294 height 22
